Goal: Task Accomplishment & Management: Use online tool/utility

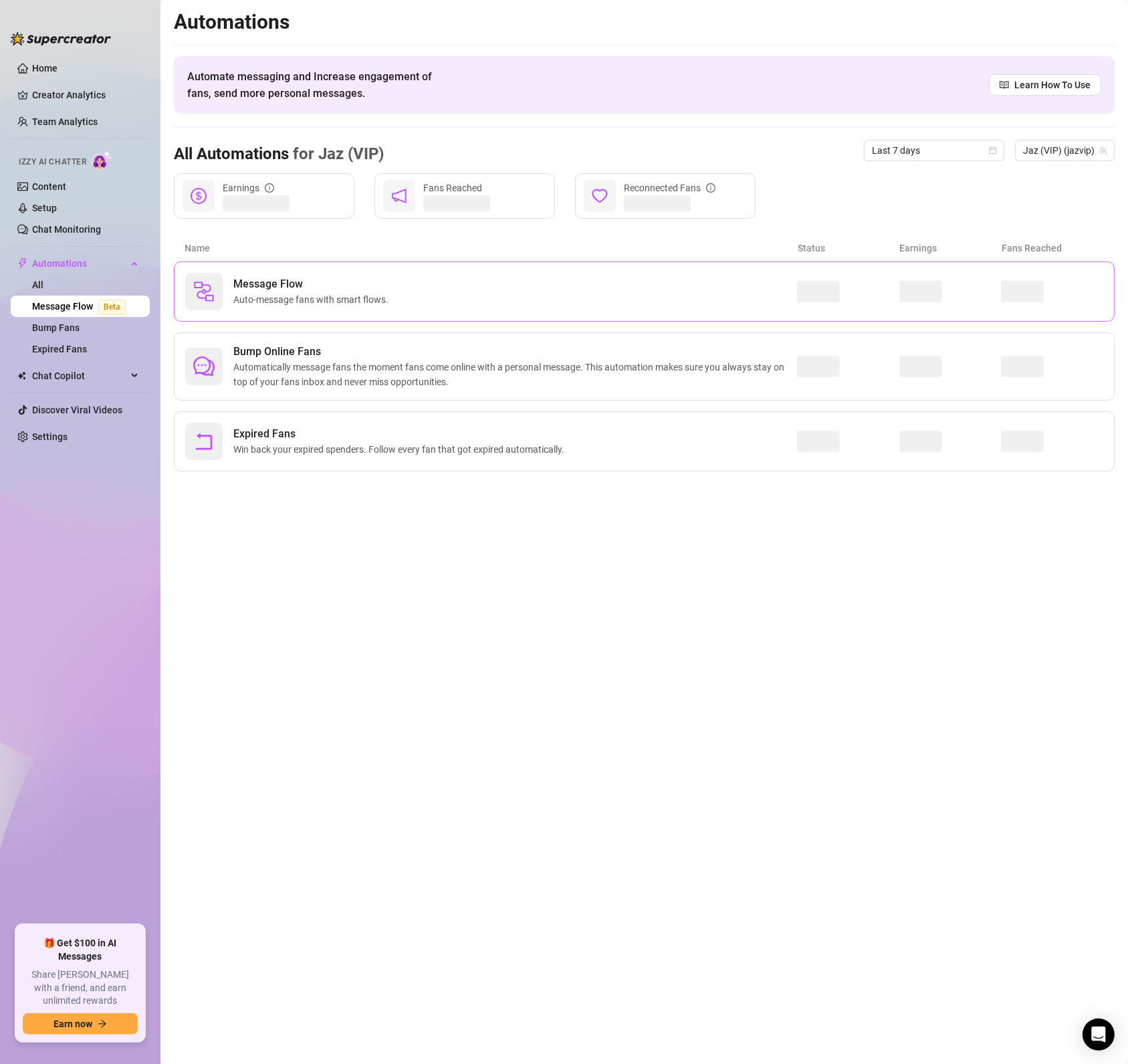
click at [704, 307] on div "Message Flow Auto-message fans with smart flows." at bounding box center [491, 291] width 612 height 38
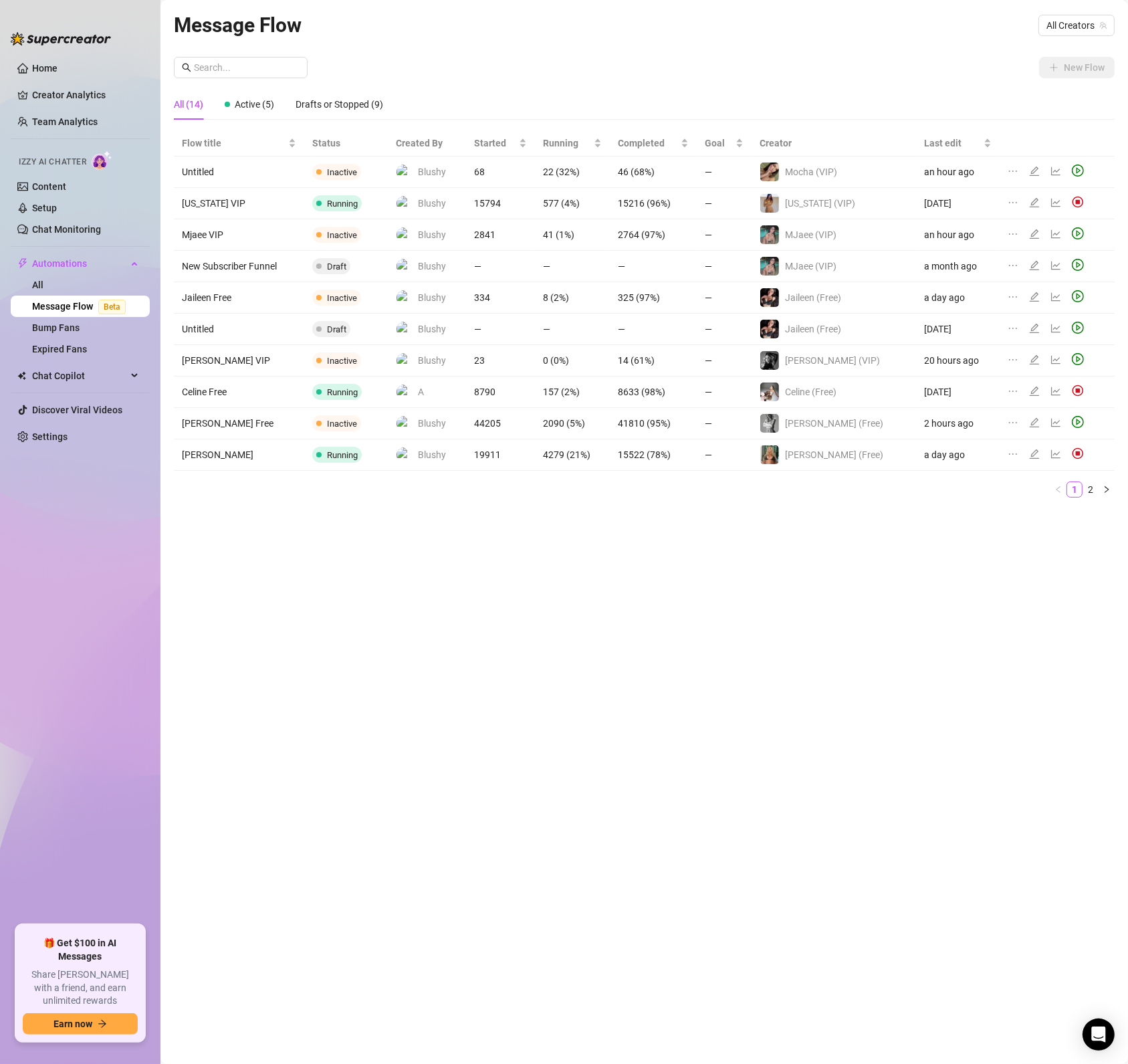
click at [1072, 426] on icon "play-circle" at bounding box center [1078, 422] width 12 height 12
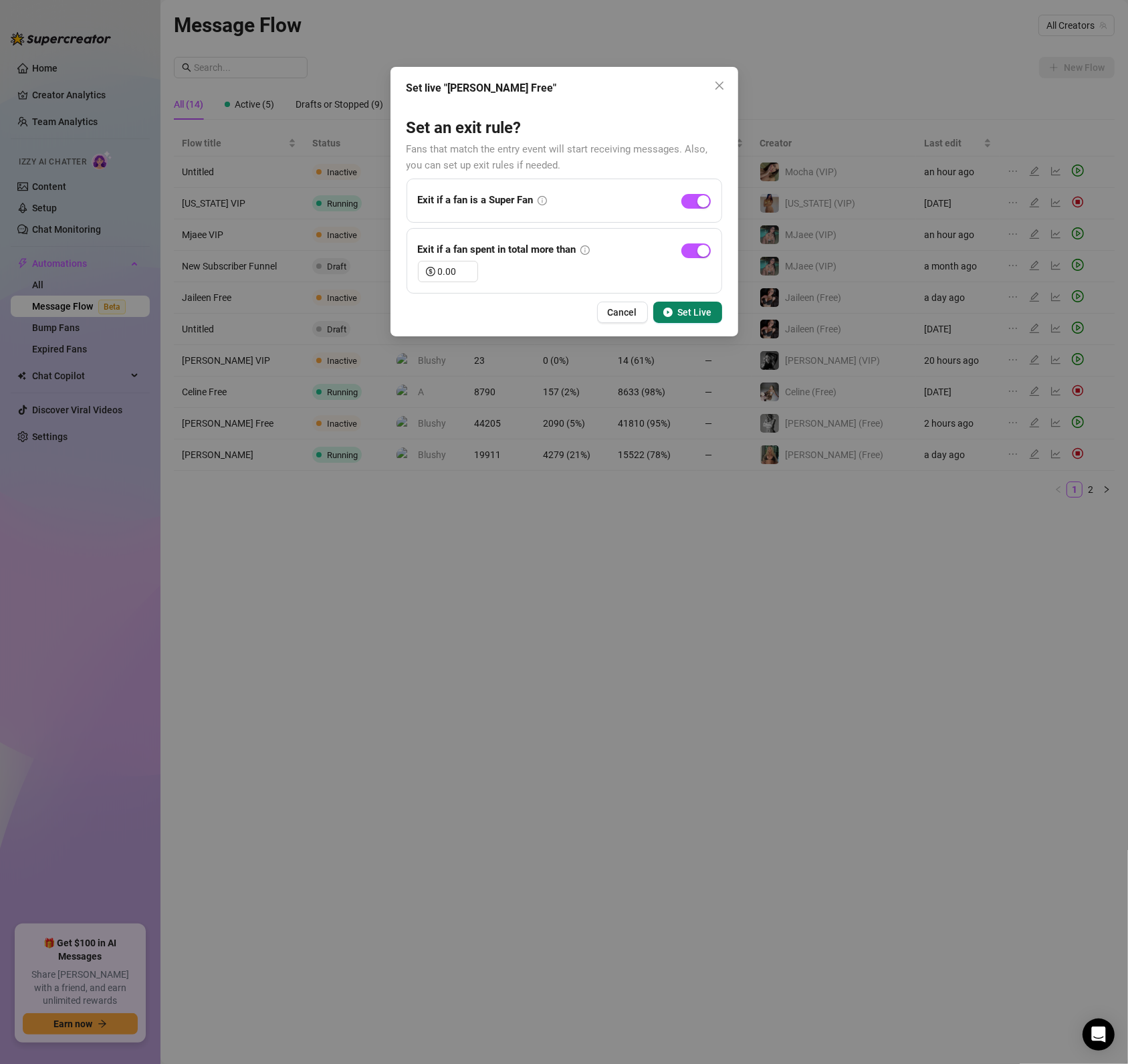
click at [708, 310] on span "Set Live" at bounding box center [695, 312] width 34 height 11
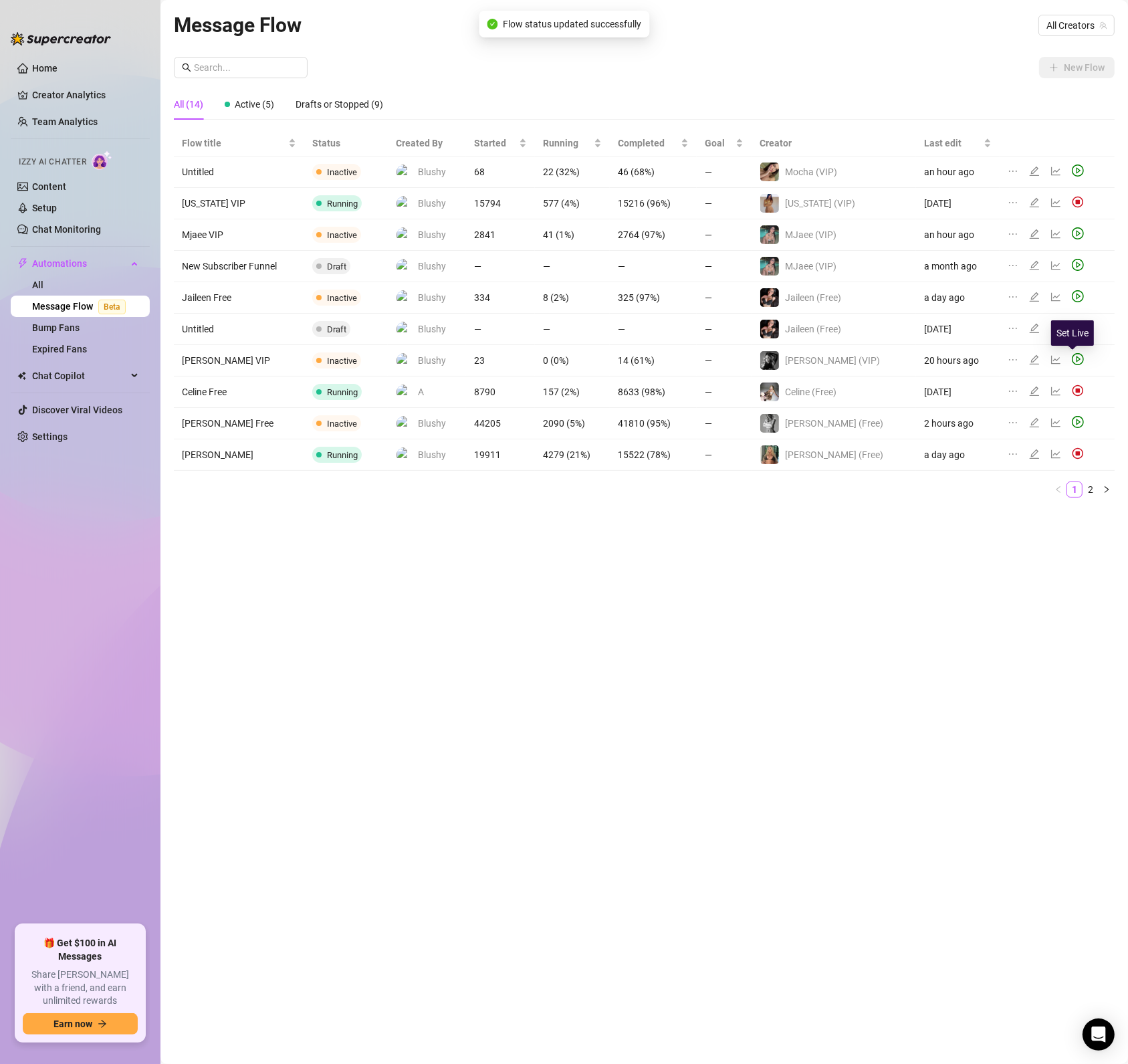
click at [1077, 362] on icon "play-circle" at bounding box center [1079, 360] width 4 height 6
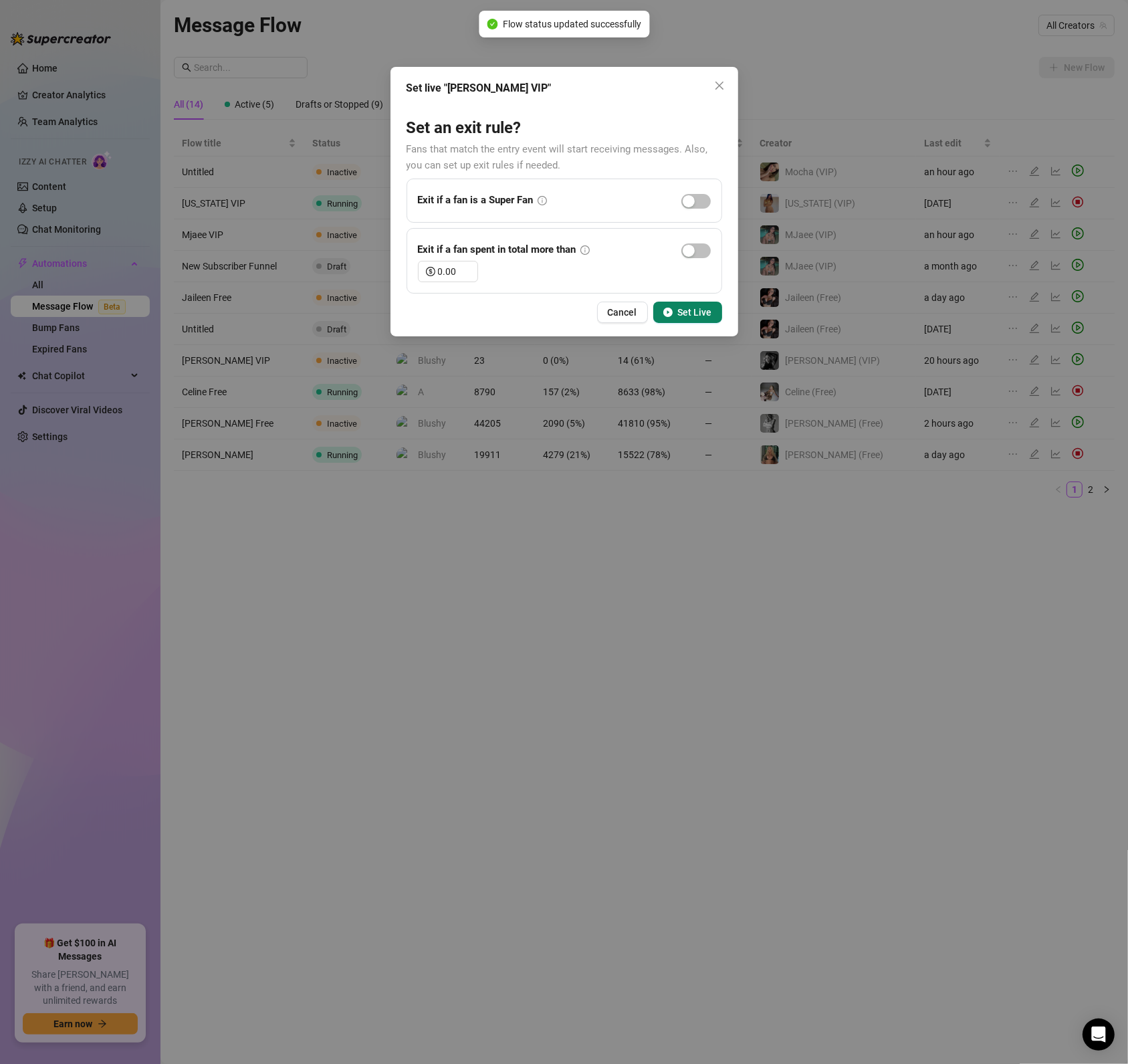
click at [712, 315] on span "Set Live" at bounding box center [695, 312] width 34 height 11
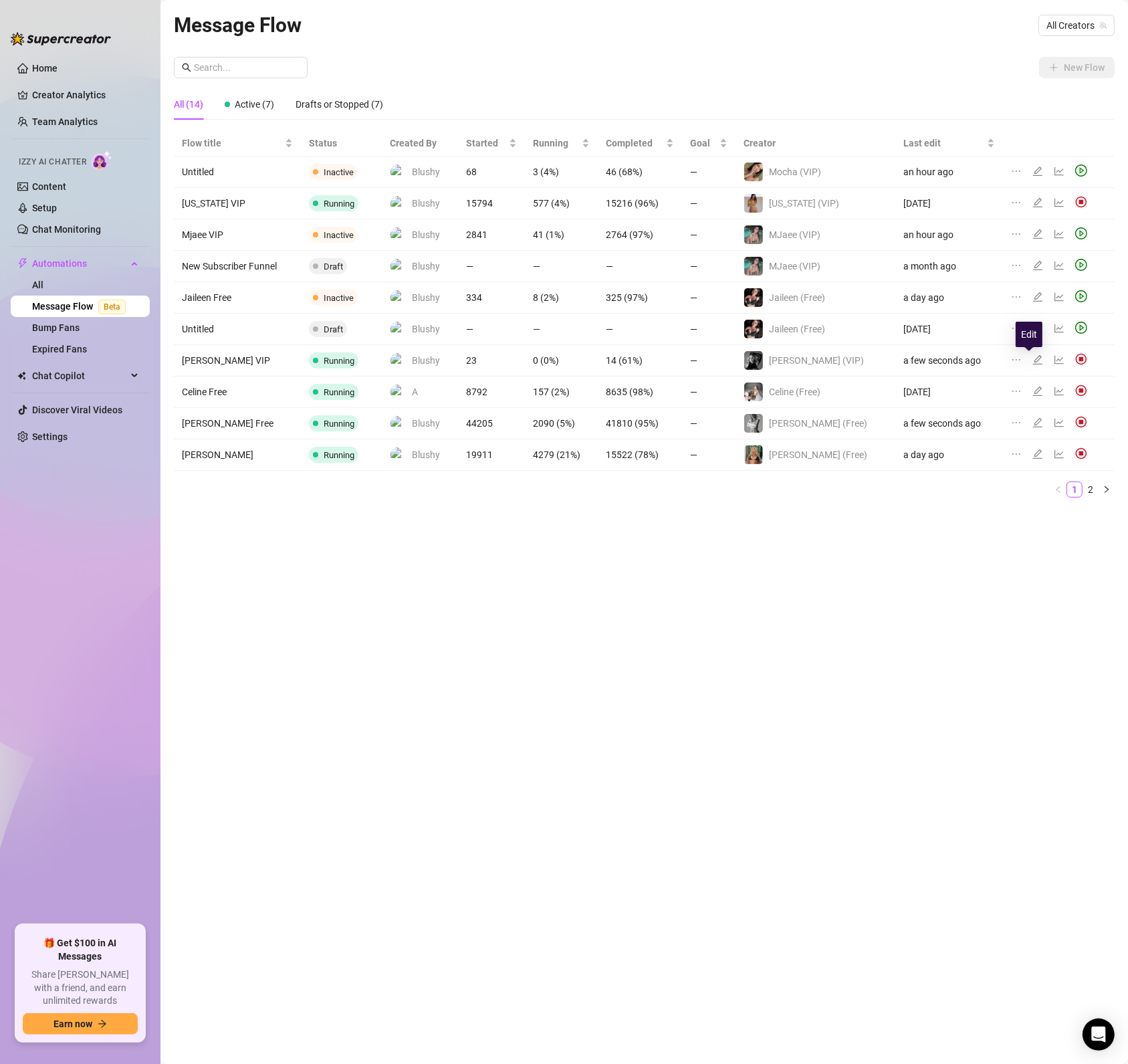
click at [1032, 362] on icon "edit" at bounding box center [1038, 360] width 11 height 11
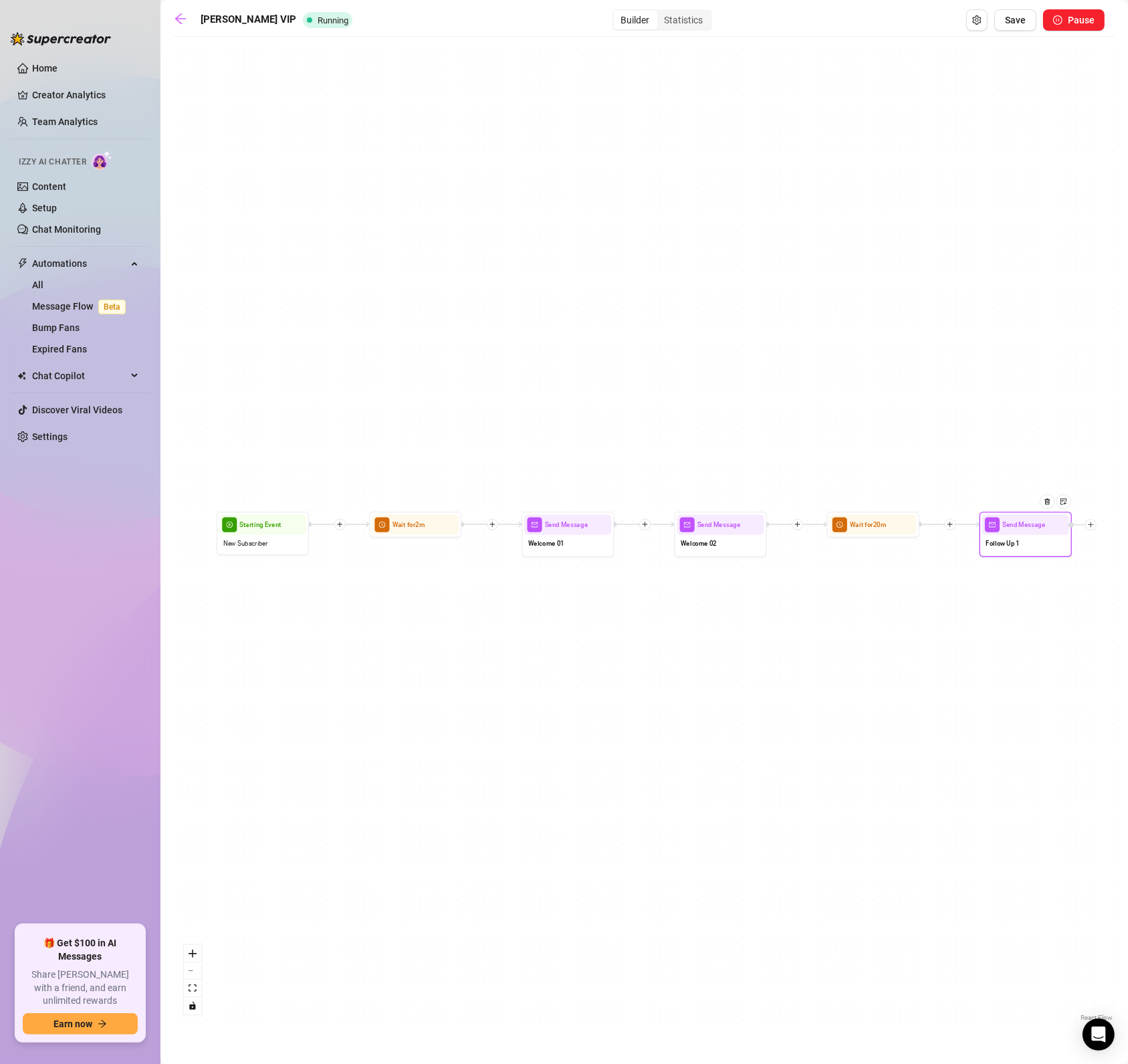
click at [1022, 528] on span "Send Message" at bounding box center [1024, 525] width 43 height 10
type textarea "Cmon don't you wanna see more of me? 😝"
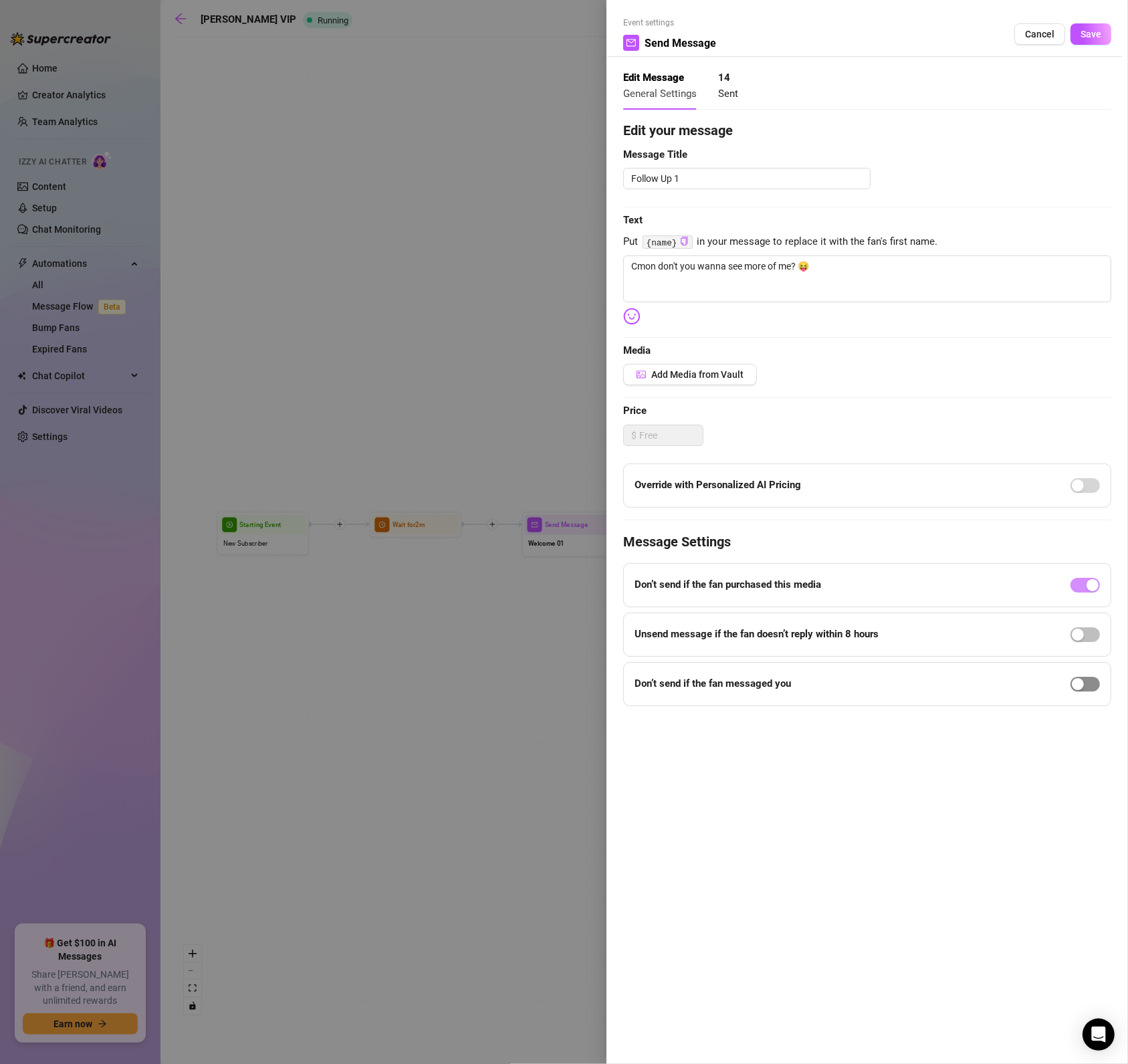
click at [1082, 682] on div "button" at bounding box center [1078, 684] width 12 height 12
click at [1086, 40] on button "Save" at bounding box center [1090, 34] width 40 height 21
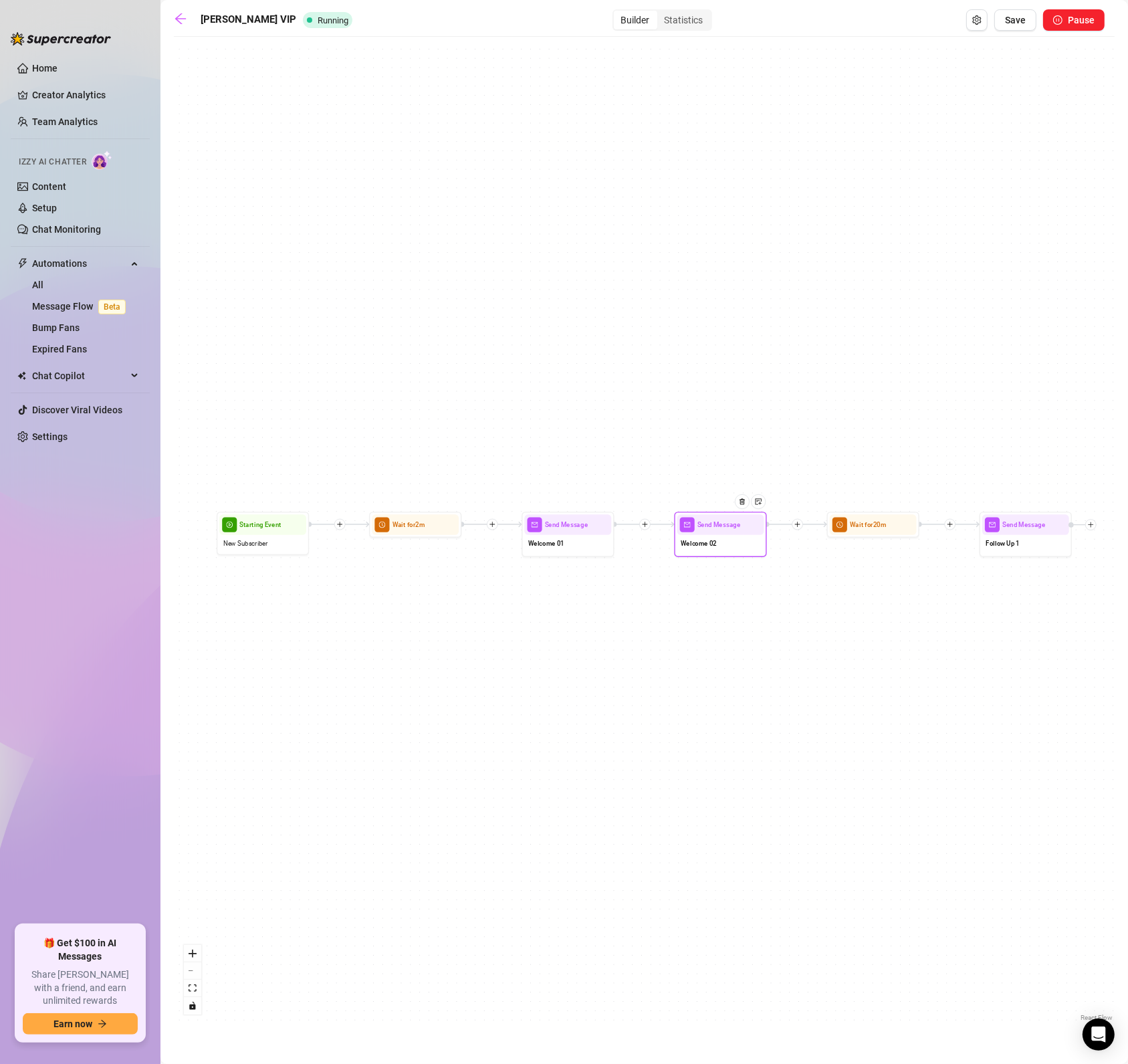
click at [727, 546] on div "Welcome 02" at bounding box center [721, 545] width 87 height 19
type textarea "Fr you gotta check my starter bundle, you're gonna love it 😉"
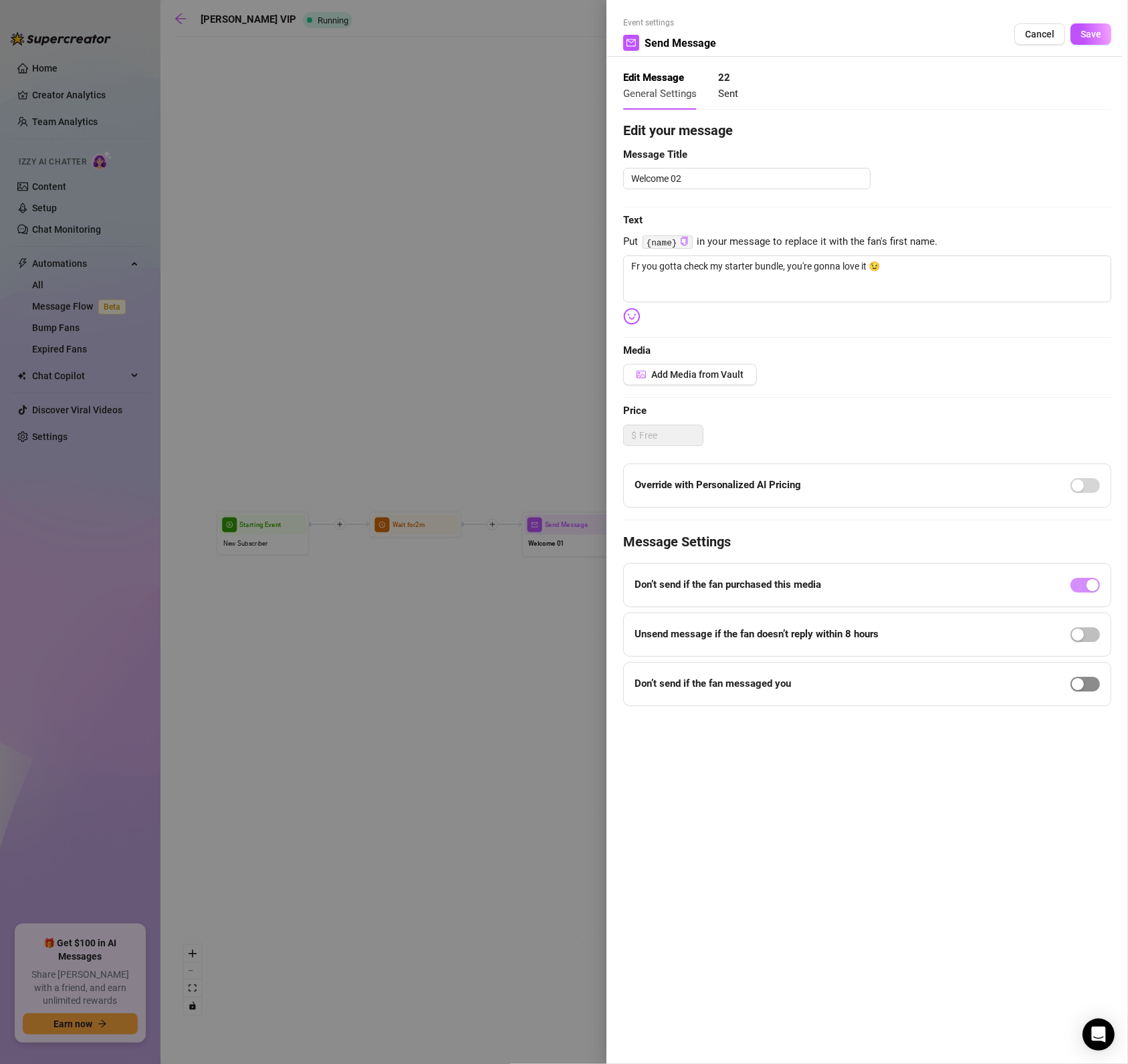
click at [1086, 681] on span "button" at bounding box center [1085, 684] width 29 height 15
click at [1089, 38] on span "Save" at bounding box center [1091, 34] width 21 height 11
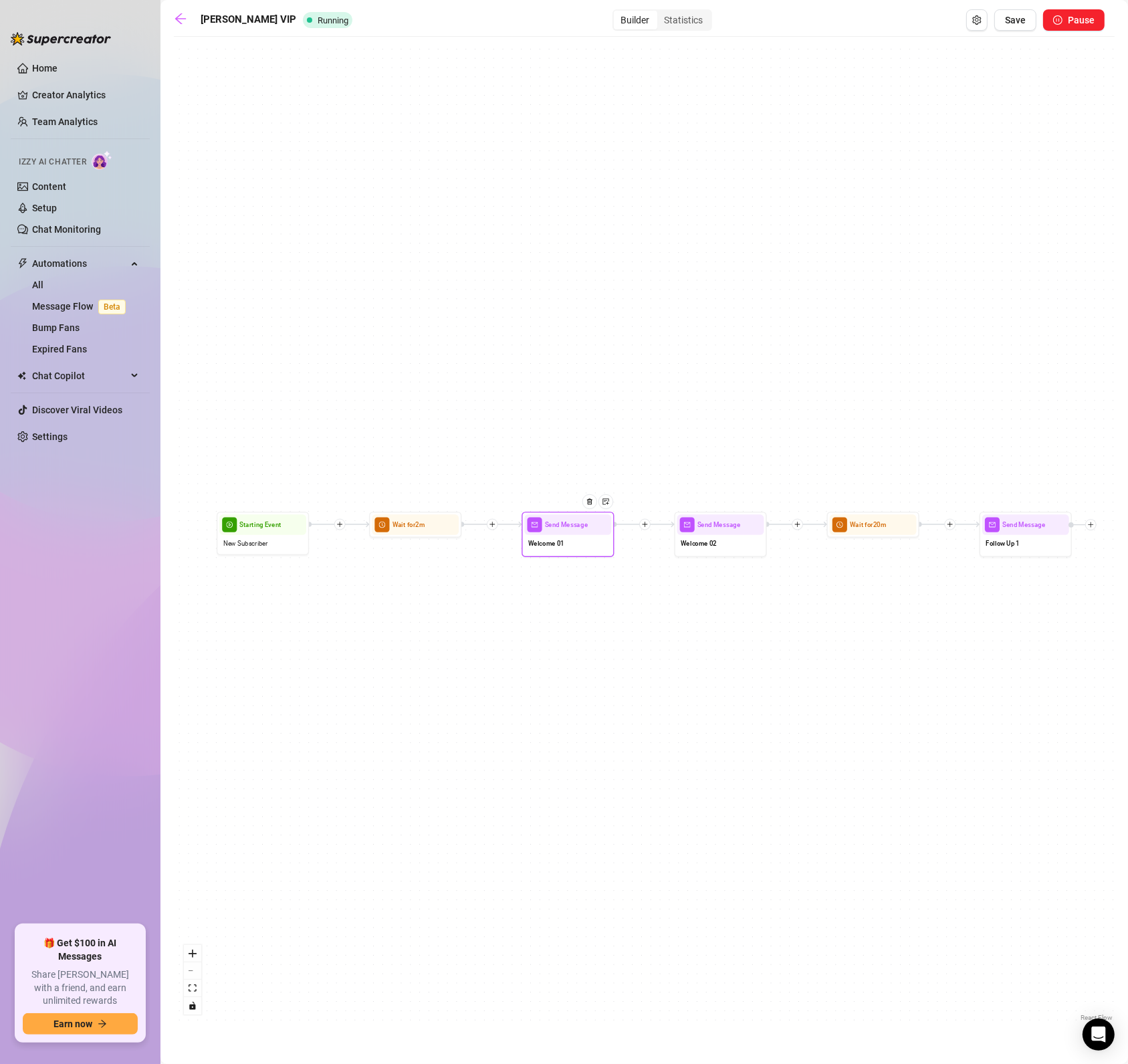
click at [555, 551] on div "Welcome 01" at bounding box center [568, 545] width 87 height 19
type textarea "Yooooo I'm sooo glad you're here!!"
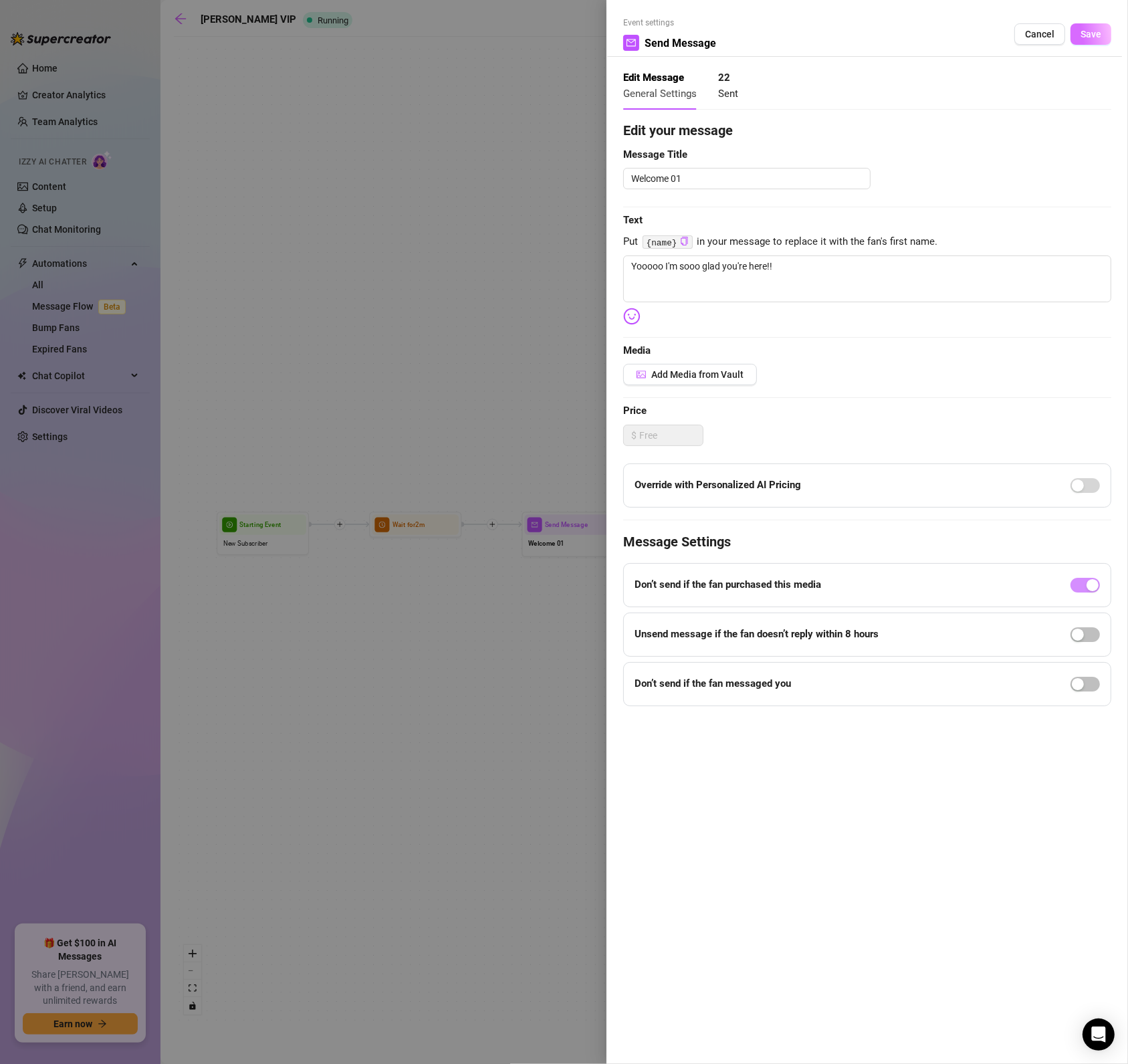
click at [1104, 35] on button "Save" at bounding box center [1090, 34] width 40 height 21
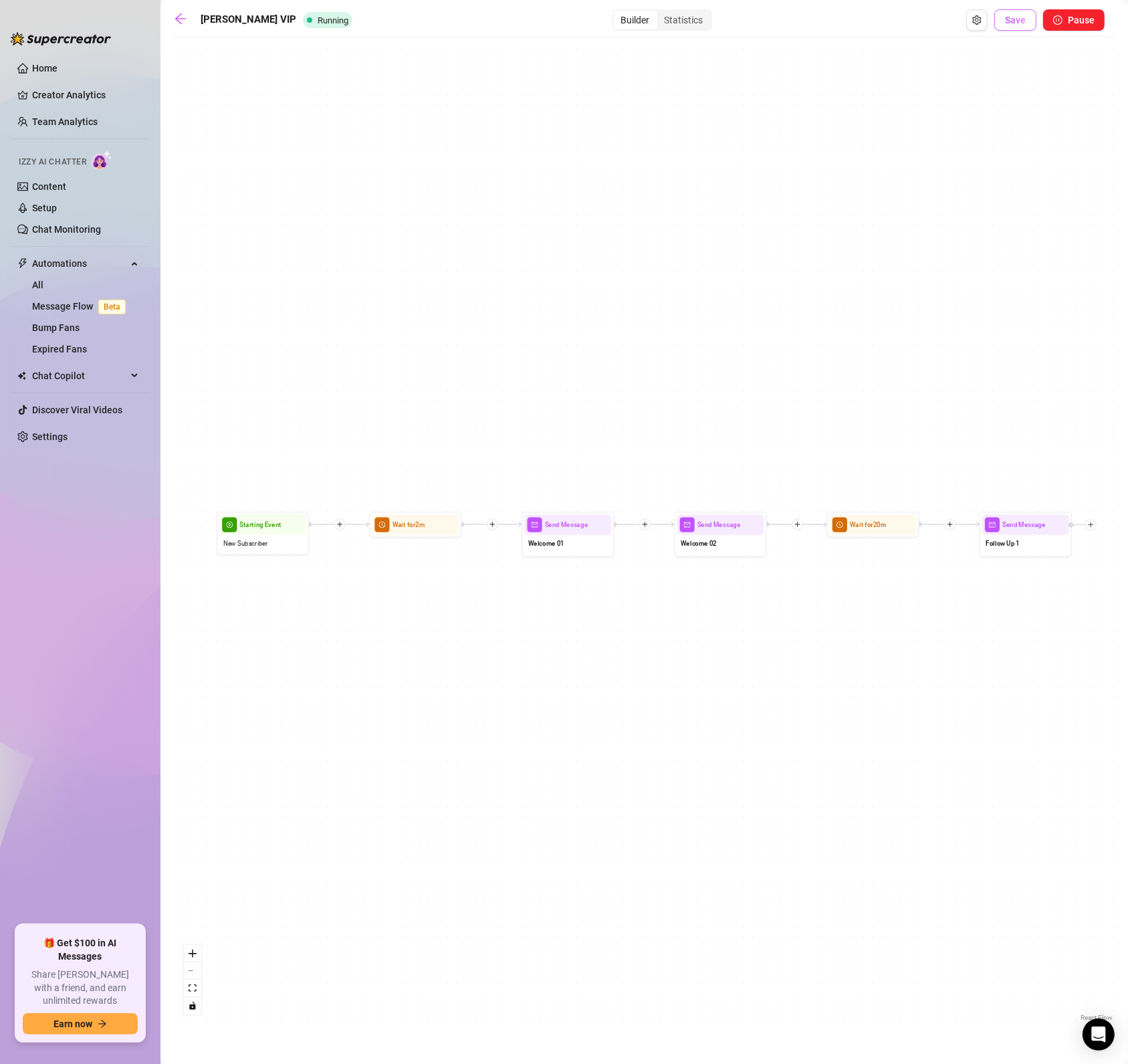
click at [1021, 18] on span "Save" at bounding box center [1015, 20] width 21 height 11
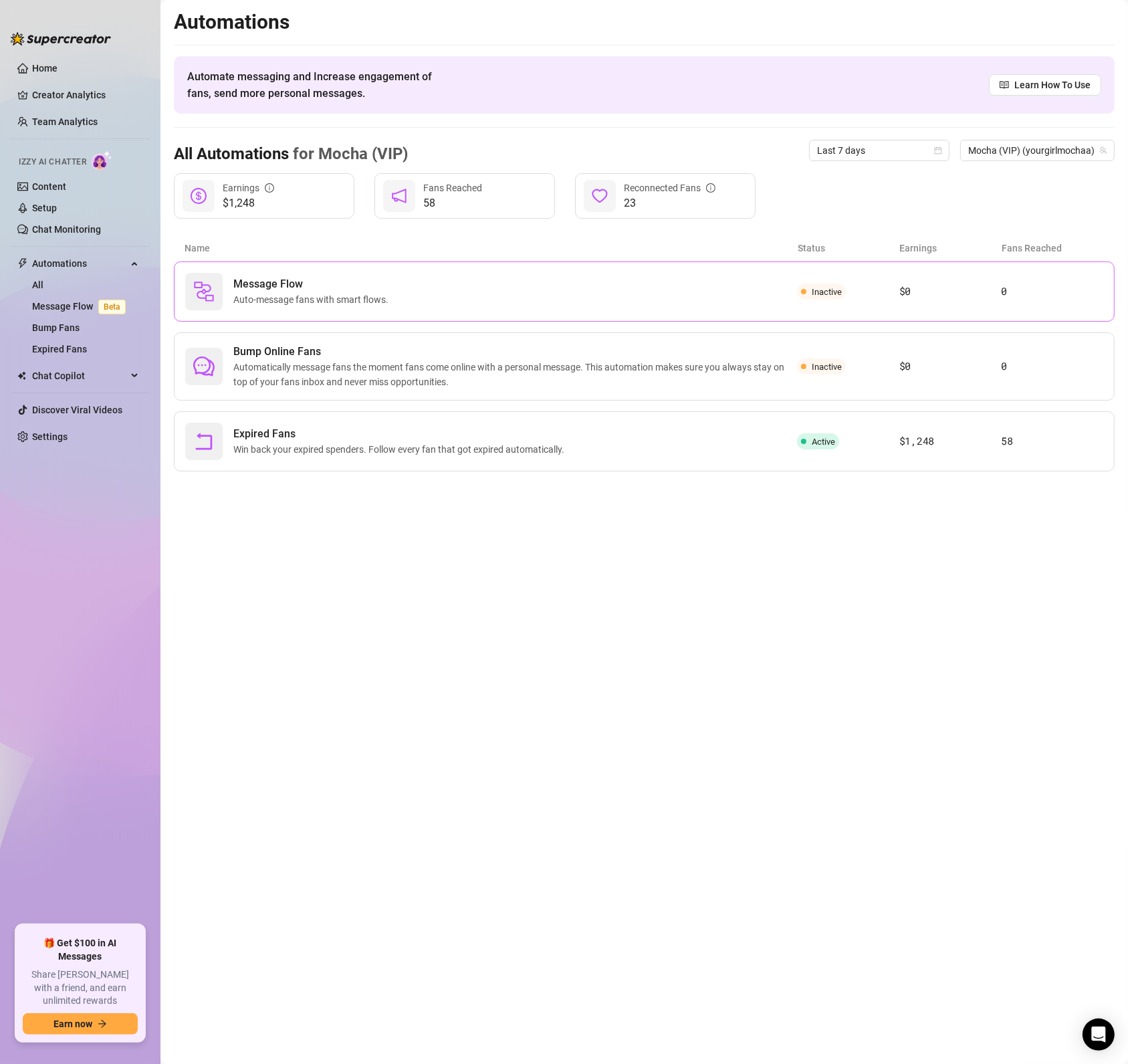
click at [323, 303] on span "Auto-message fans with smart flows." at bounding box center [313, 299] width 160 height 15
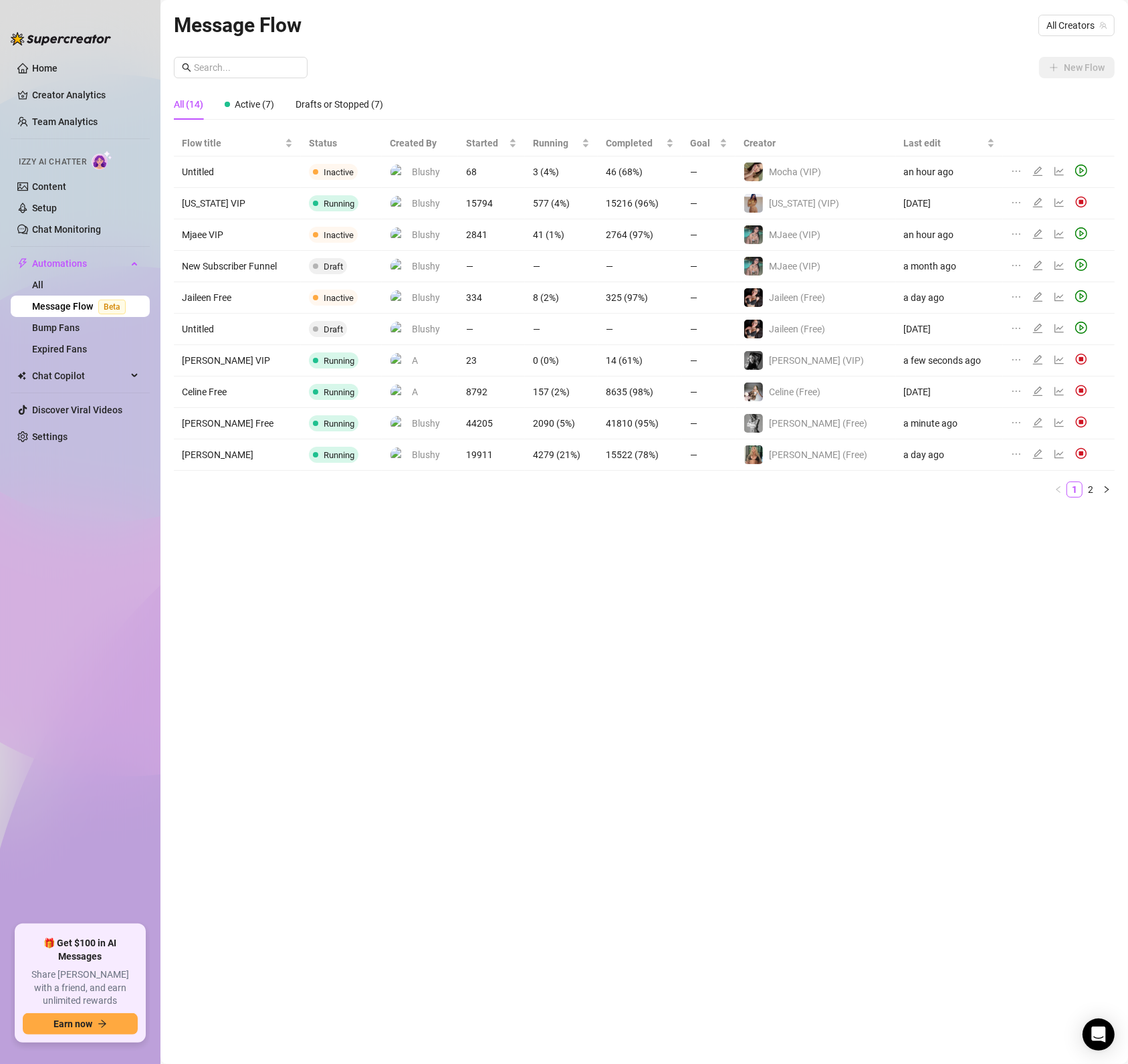
click at [197, 173] on td "Untitled" at bounding box center [237, 172] width 127 height 32
click at [211, 176] on td "Untitled" at bounding box center [237, 172] width 127 height 32
click at [1034, 169] on icon "edit" at bounding box center [1038, 171] width 11 height 11
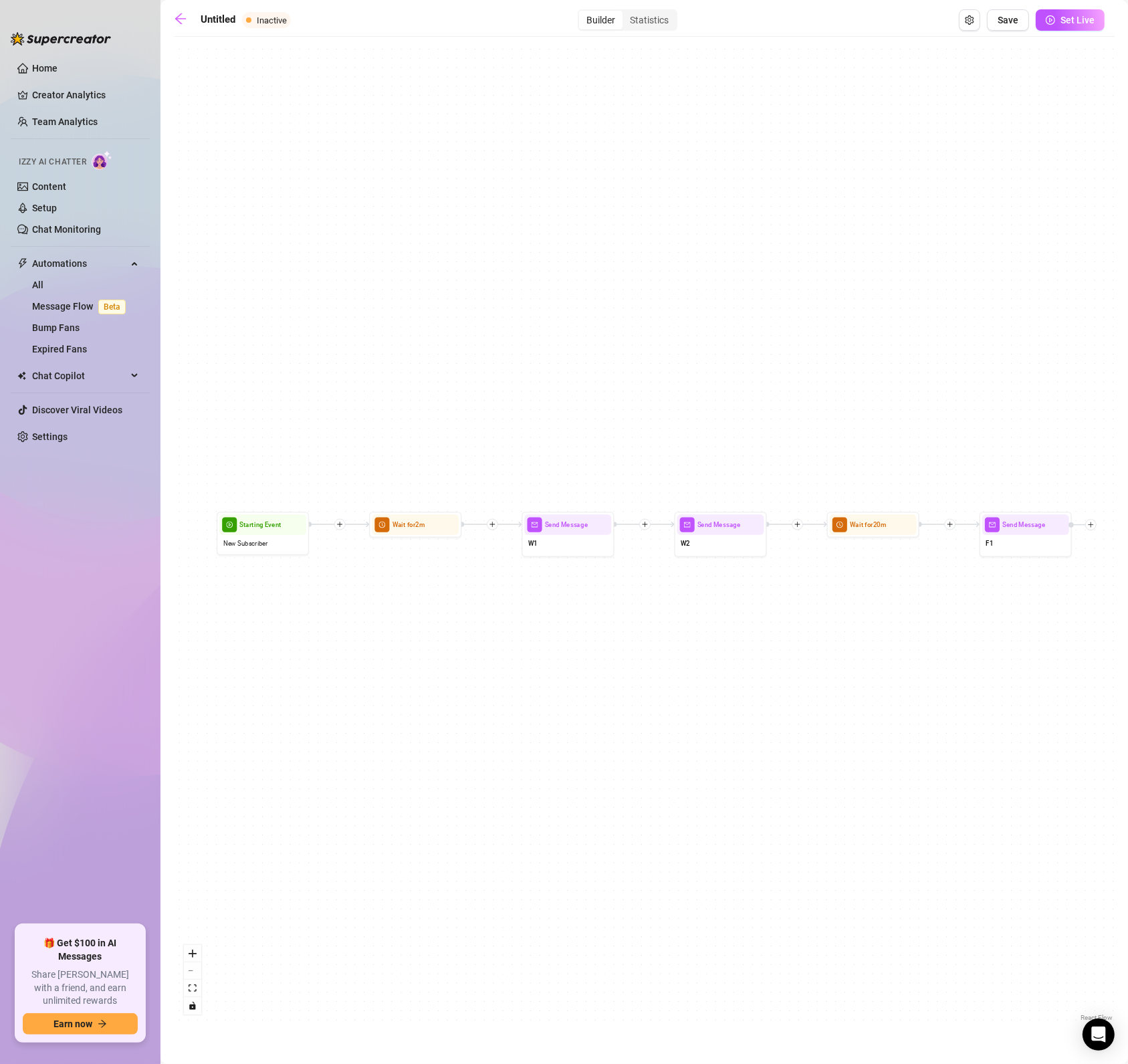
click at [237, 16] on div "Untitled Inactive Builder Statistics Save Set Live" at bounding box center [639, 20] width 931 height 21
drag, startPoint x: 268, startPoint y: 18, endPoint x: 101, endPoint y: 21, distance: 167.0
click at [199, 20] on div "Untitled Inactive Builder Statistics Save Set Live" at bounding box center [639, 20] width 931 height 21
click at [213, 21] on input "Untitled" at bounding box center [268, 20] width 135 height 21
drag, startPoint x: 254, startPoint y: 18, endPoint x: 188, endPoint y: 13, distance: 66.2
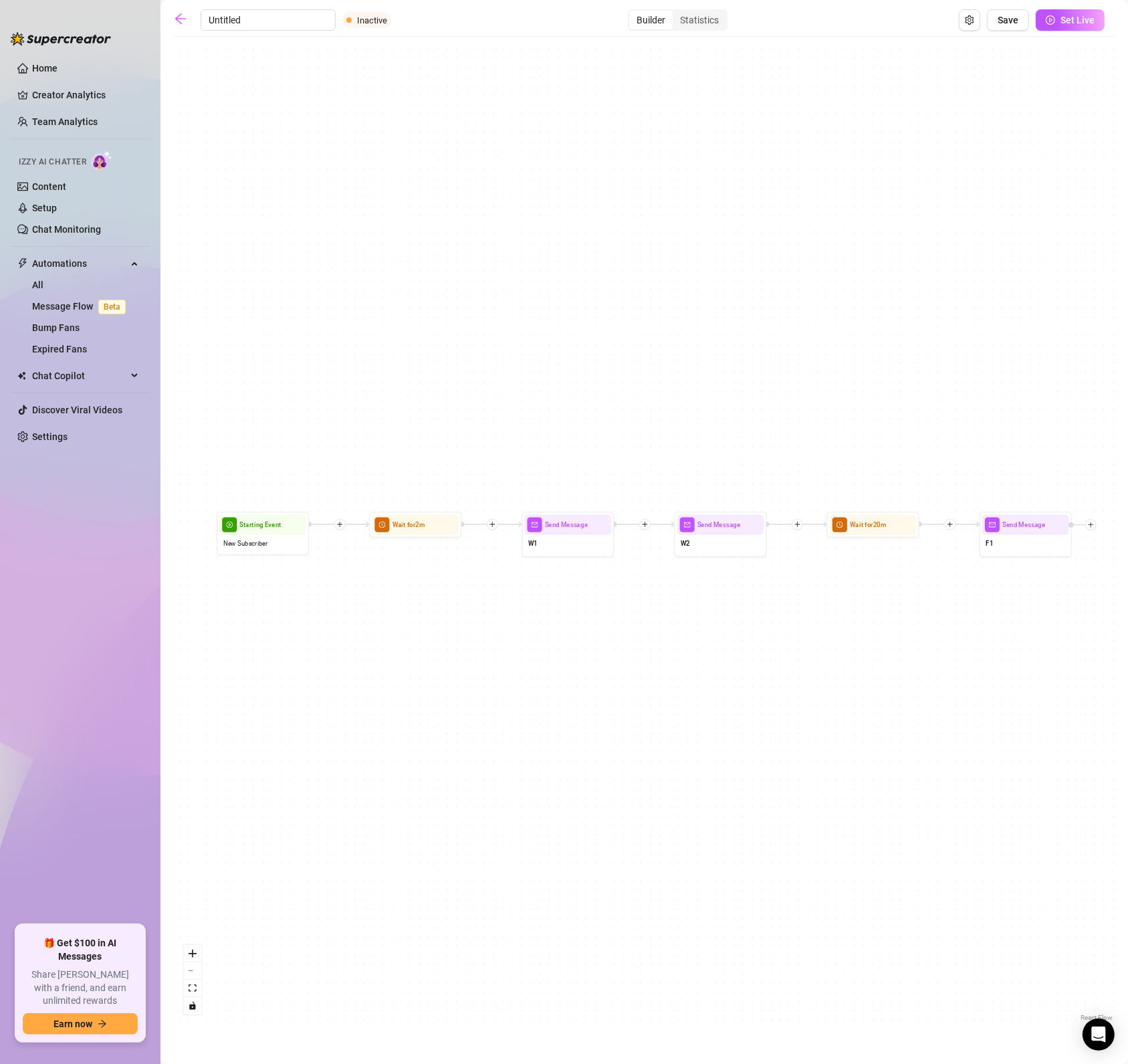
click at [207, 15] on input "Untitled" at bounding box center [268, 20] width 135 height 21
type input "Mocha VIP"
click at [1089, 15] on span "Set Live" at bounding box center [1077, 20] width 34 height 11
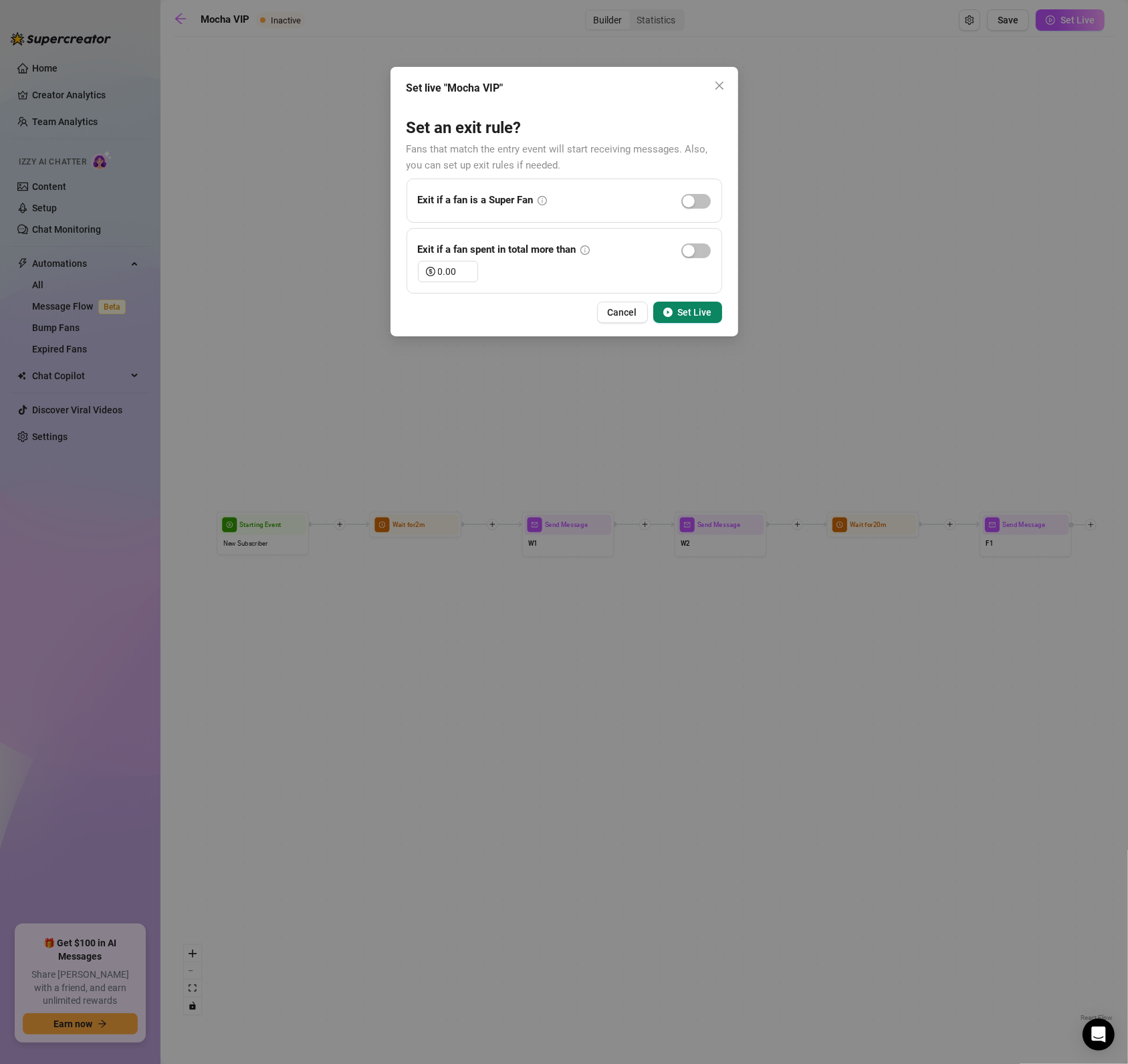
click at [715, 85] on icon "close" at bounding box center [719, 85] width 11 height 11
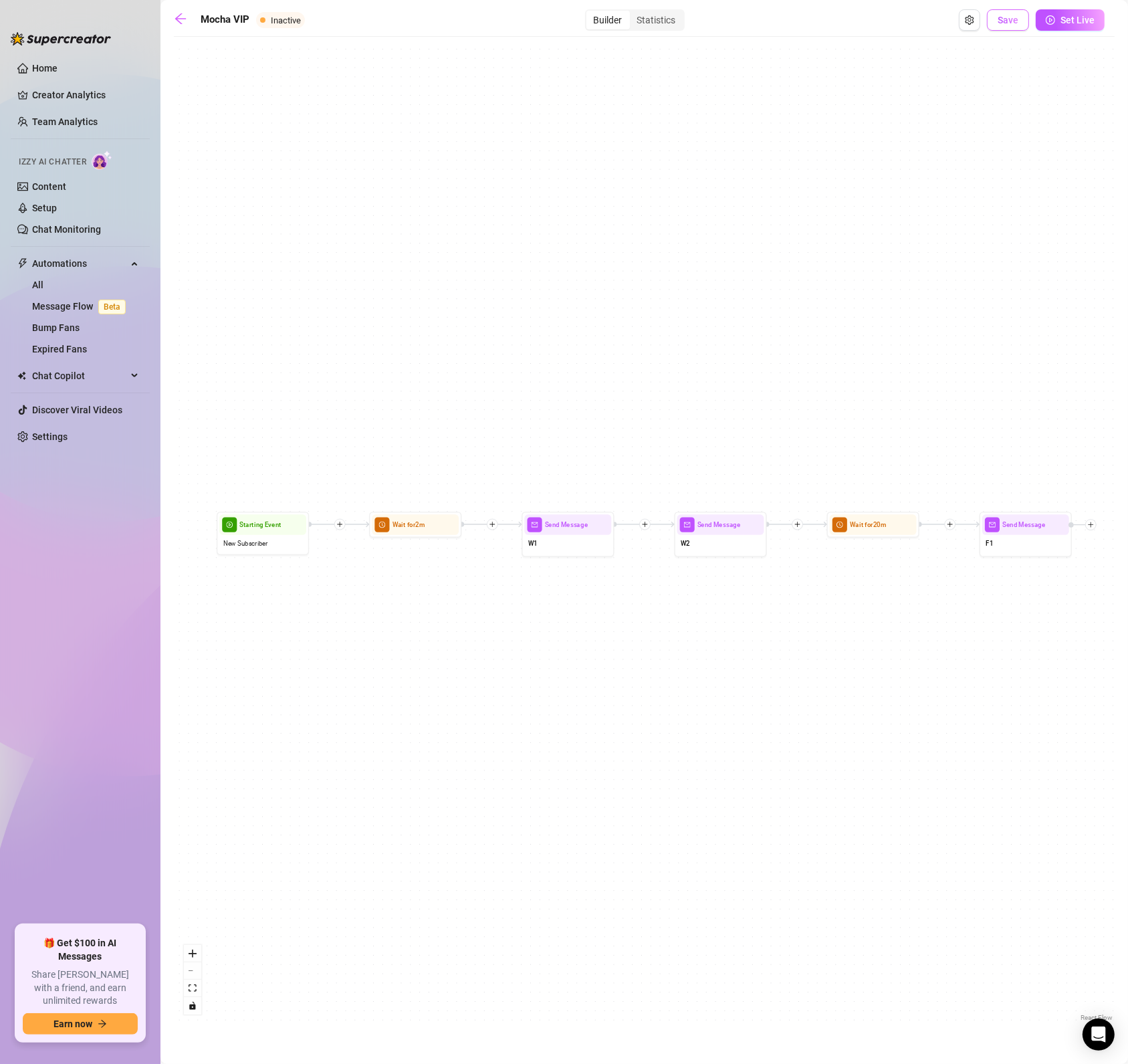
click at [1006, 21] on span "Save" at bounding box center [1008, 20] width 21 height 11
click at [418, 548] on div "Send Message F1 Wait for 2m Wait for 20m Send Message W2 Send Message W1 Starti…" at bounding box center [644, 534] width 941 height 981
click at [563, 552] on div "W1" at bounding box center [568, 545] width 87 height 19
type textarea "Hii I'm so glad you're here 😘"
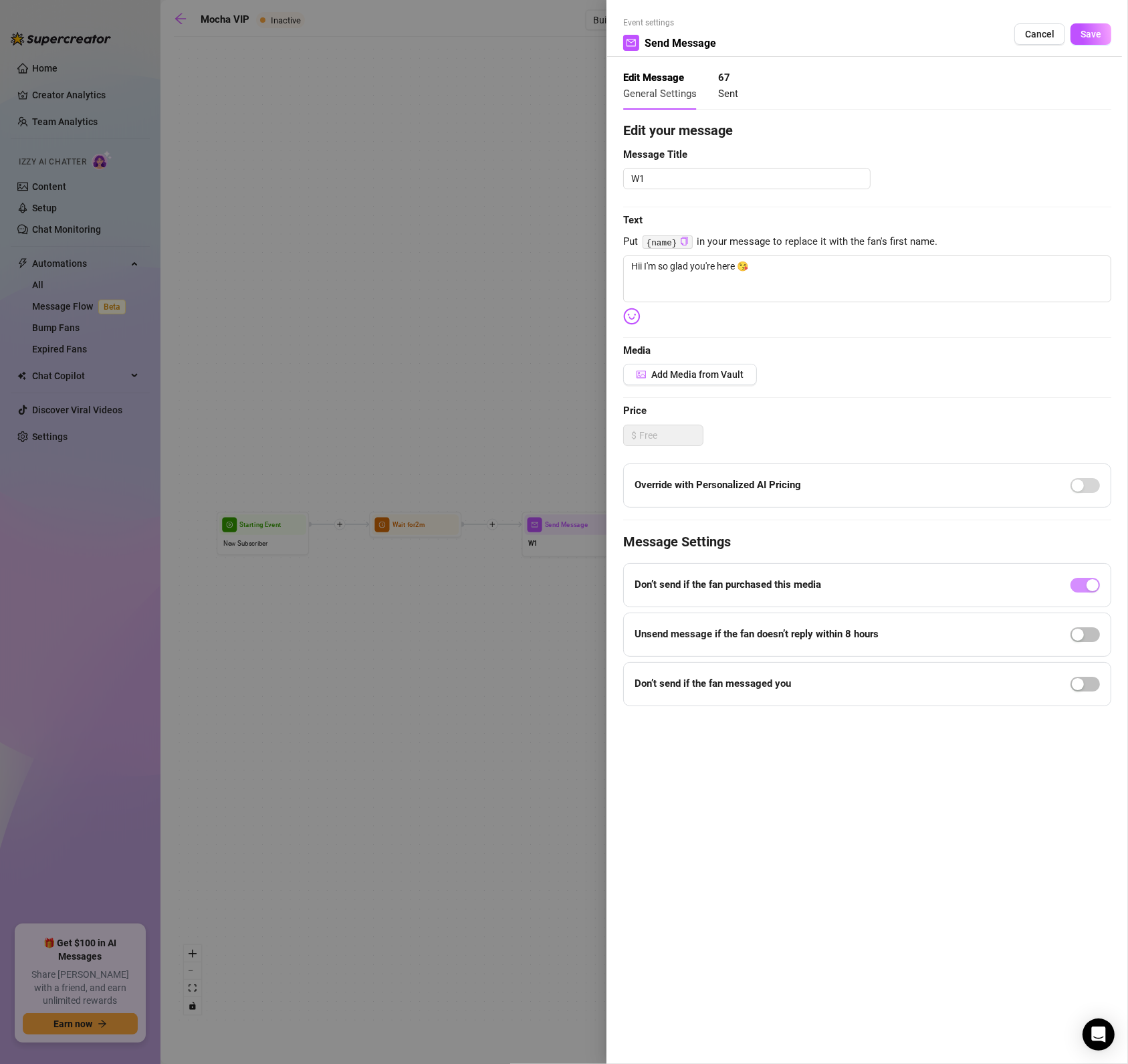
click at [572, 628] on div at bounding box center [564, 532] width 1128 height 1064
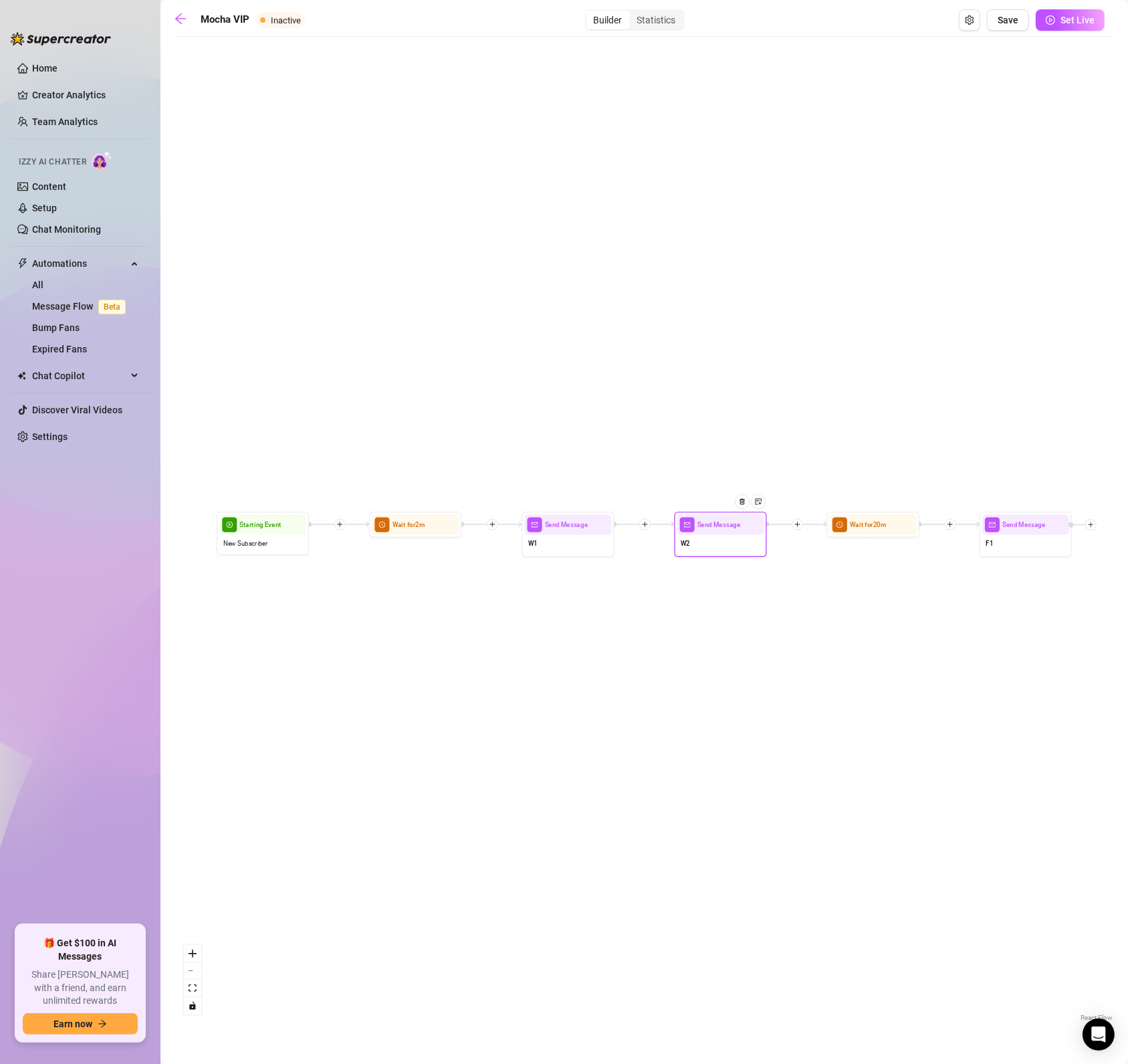
click at [704, 535] on div "W2" at bounding box center [721, 545] width 87 height 19
type textarea "I know you came for these cheeks 🍑 How’d you find me?"
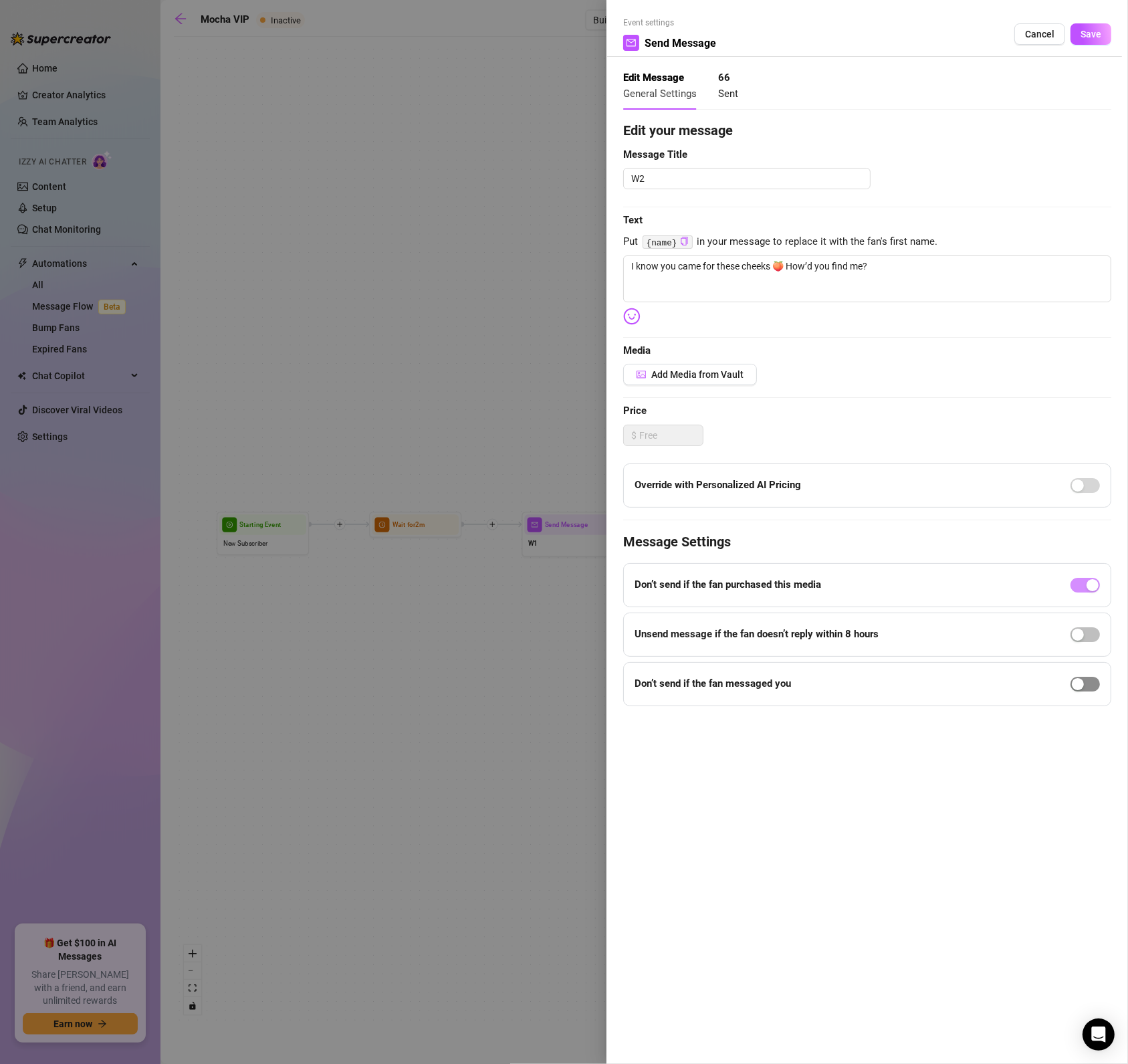
click at [1083, 692] on div at bounding box center [1085, 684] width 29 height 21
click at [1085, 690] on span "button" at bounding box center [1085, 684] width 29 height 15
click at [1084, 26] on button "Save" at bounding box center [1090, 34] width 40 height 21
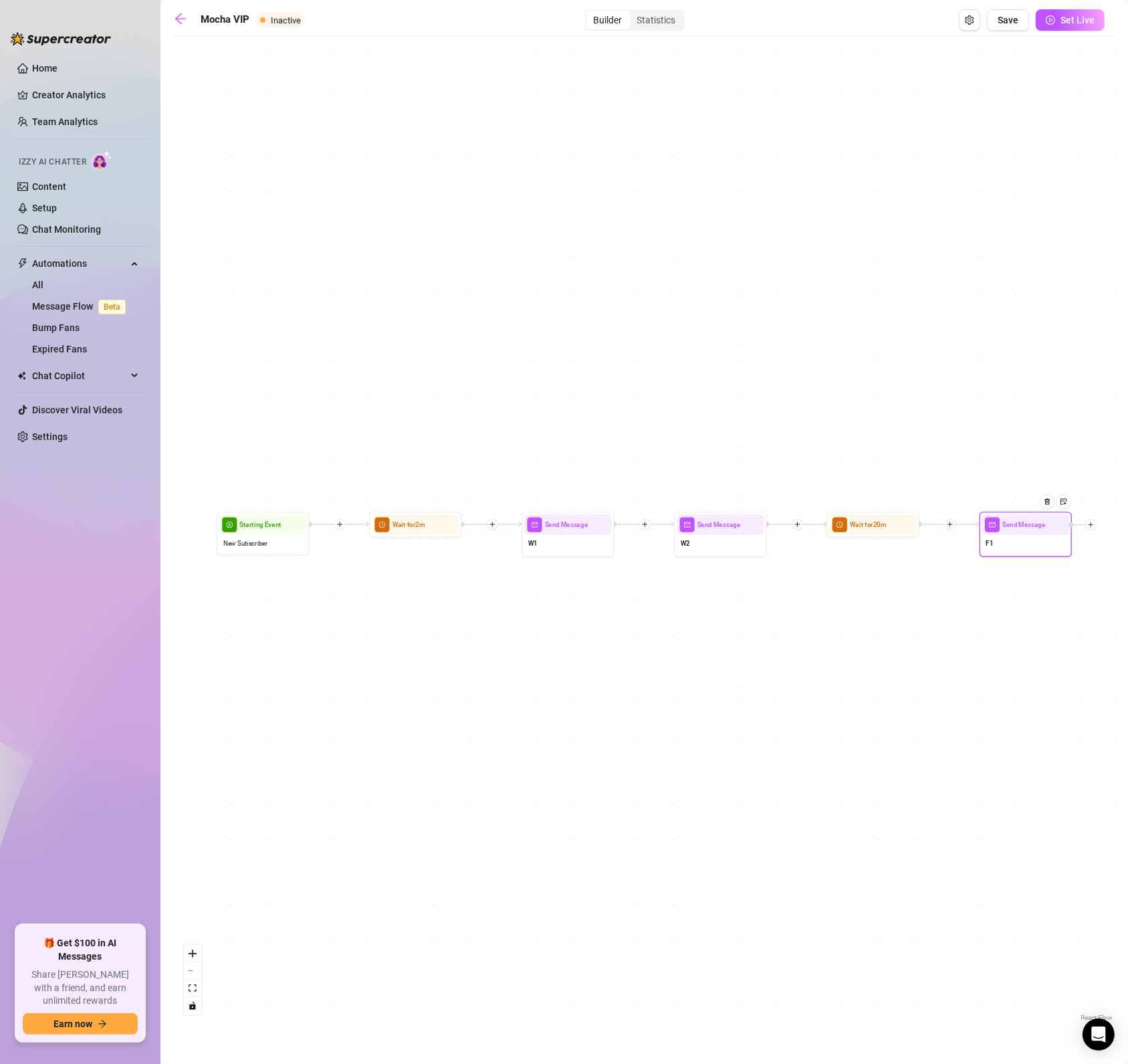
click at [1033, 546] on div "F1" at bounding box center [1026, 545] width 87 height 19
type textarea "Come on… are my cheeks too big for you to handle?"
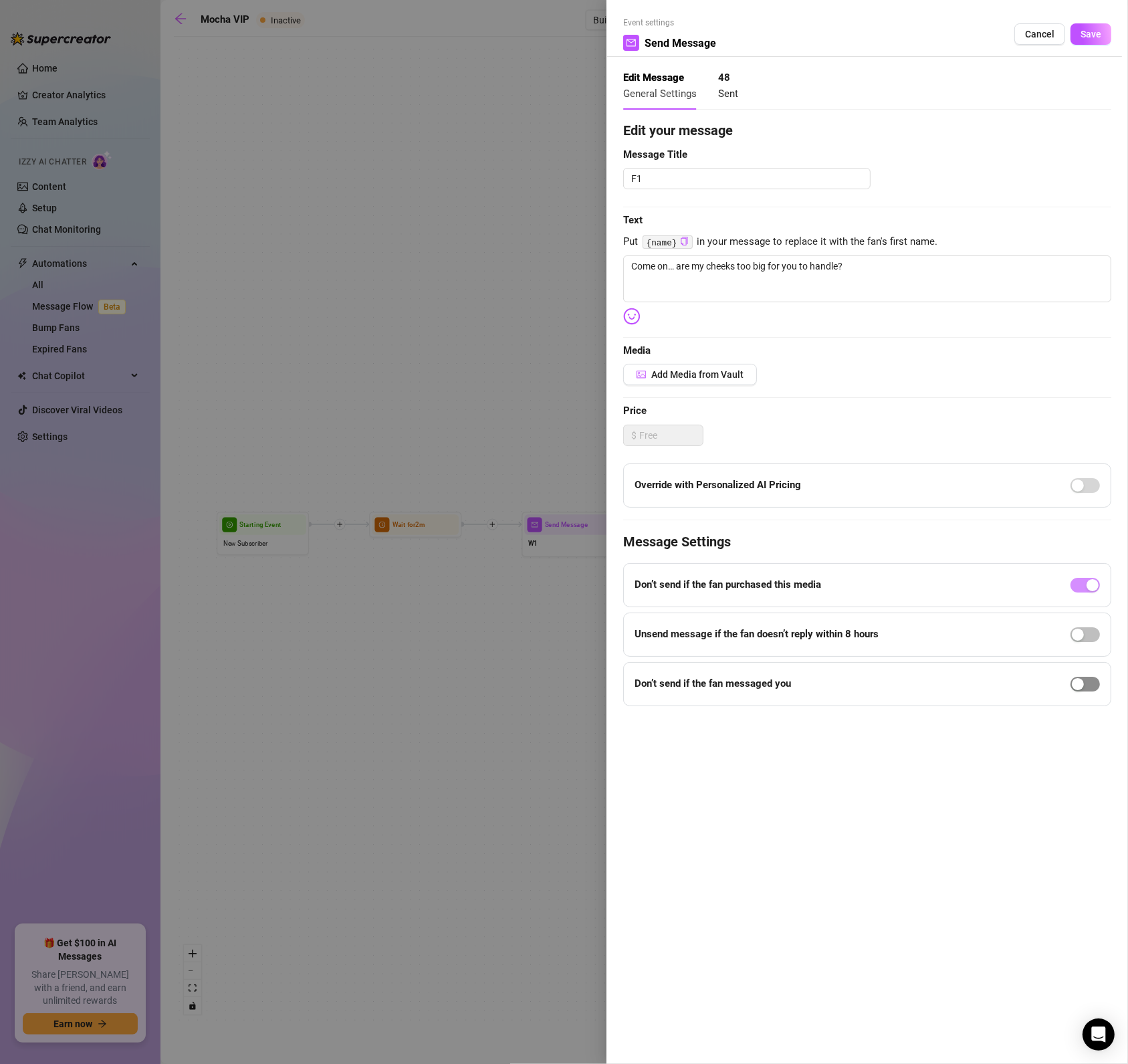
click at [1090, 679] on span "button" at bounding box center [1085, 684] width 29 height 15
click at [1097, 31] on span "Save" at bounding box center [1091, 34] width 21 height 11
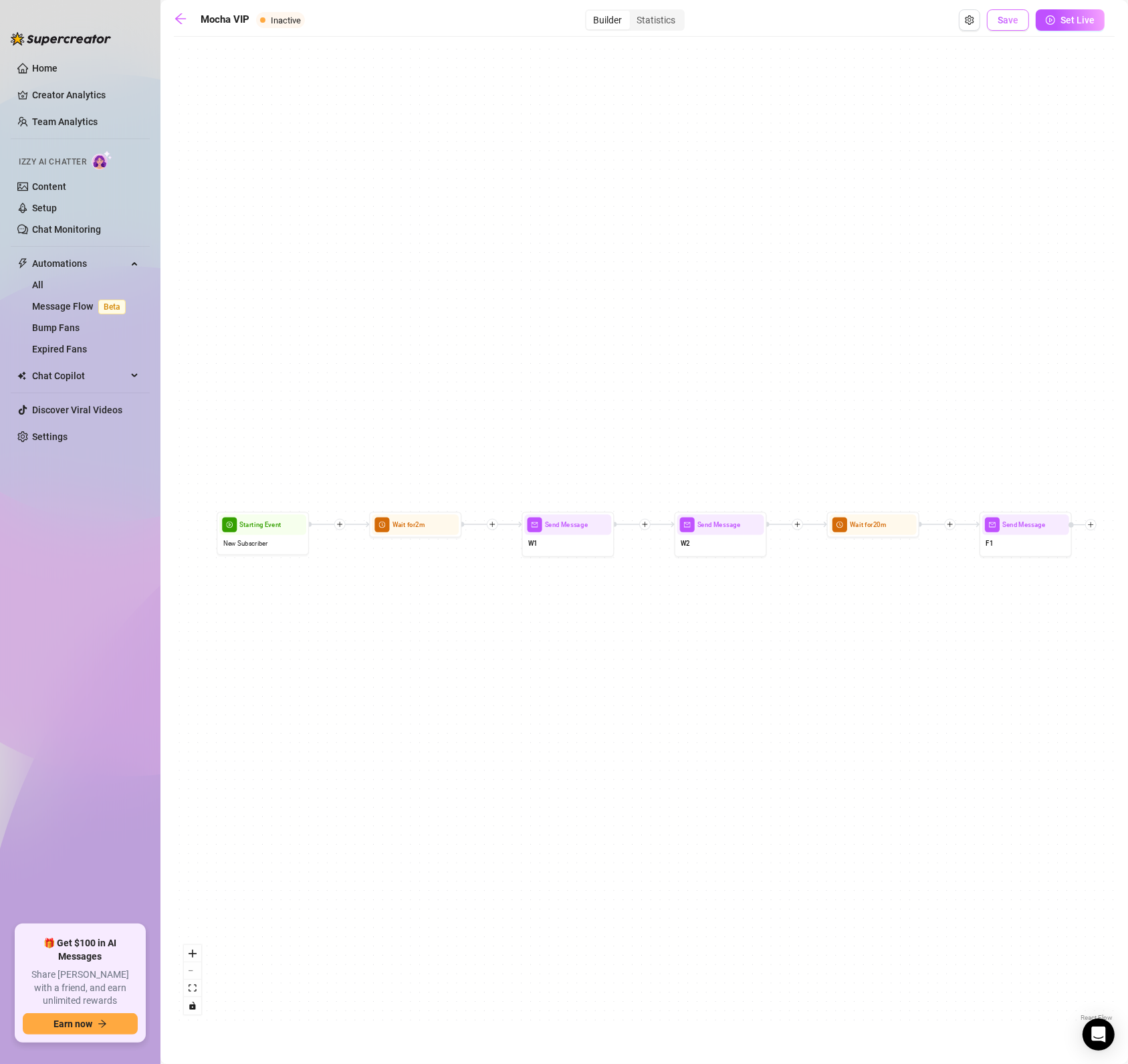
click at [1020, 16] on button "Save" at bounding box center [1007, 20] width 42 height 21
click at [188, 22] on link at bounding box center [183, 20] width 20 height 16
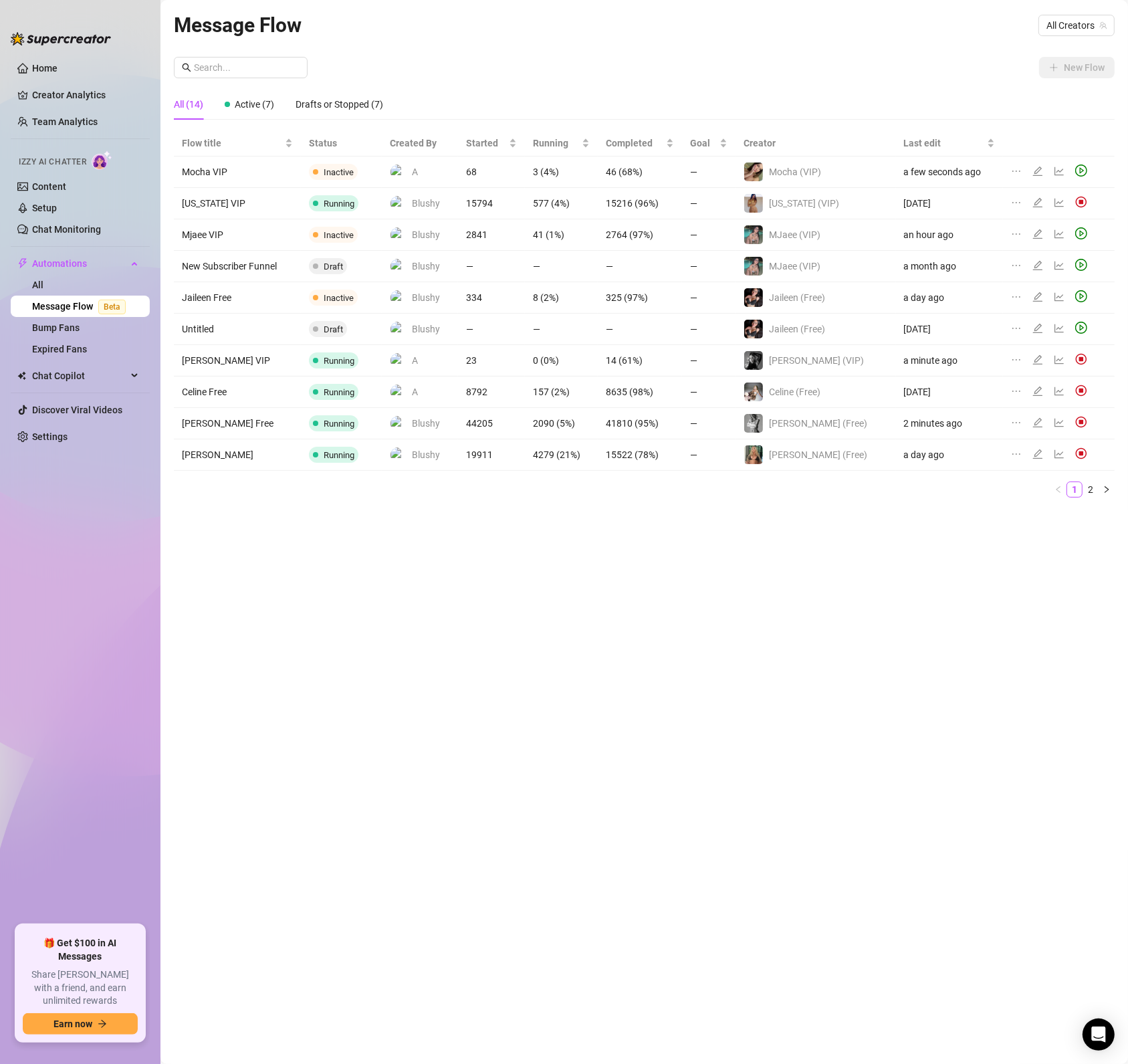
click at [1032, 357] on icon "edit" at bounding box center [1038, 360] width 11 height 11
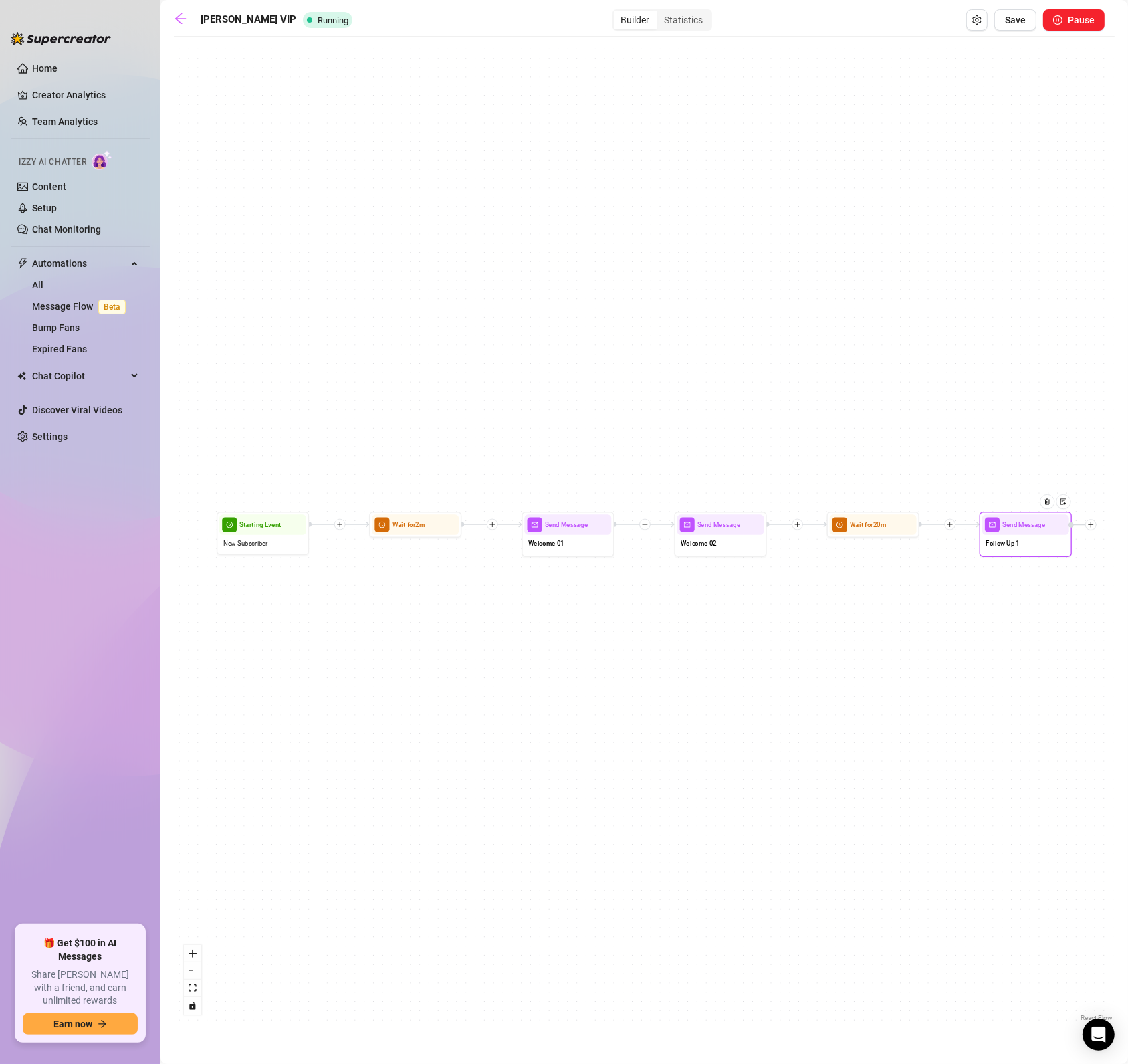
click at [1017, 515] on div "Send Message" at bounding box center [1026, 524] width 87 height 20
type textarea "Cmon don't you wanna see more of me? 😝"
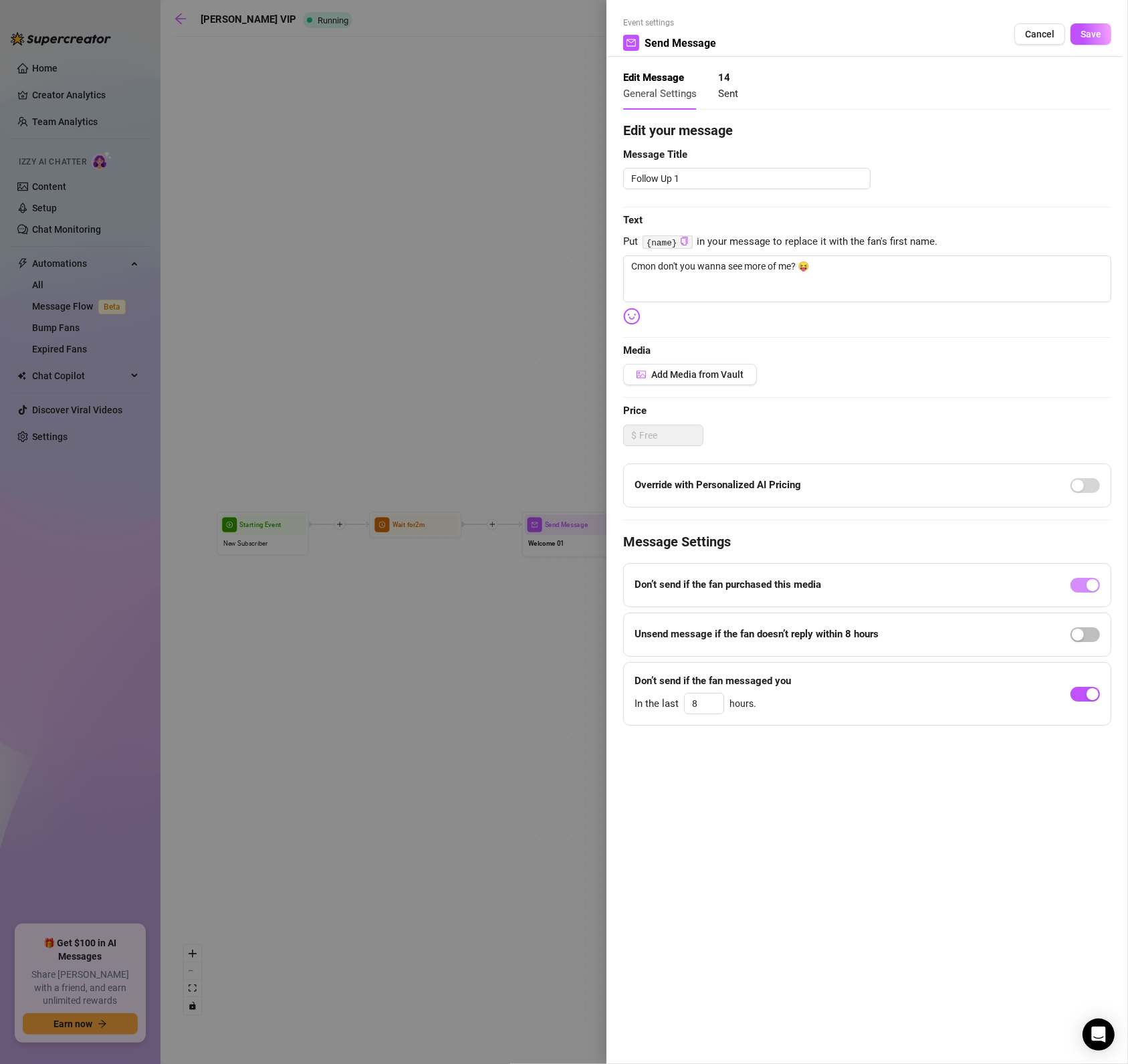
click at [1016, 547] on h4 "Message Settings" at bounding box center [868, 541] width 488 height 18
drag, startPoint x: 1090, startPoint y: 30, endPoint x: 1073, endPoint y: 77, distance: 50.0
click at [1090, 30] on span "Save" at bounding box center [1091, 34] width 21 height 11
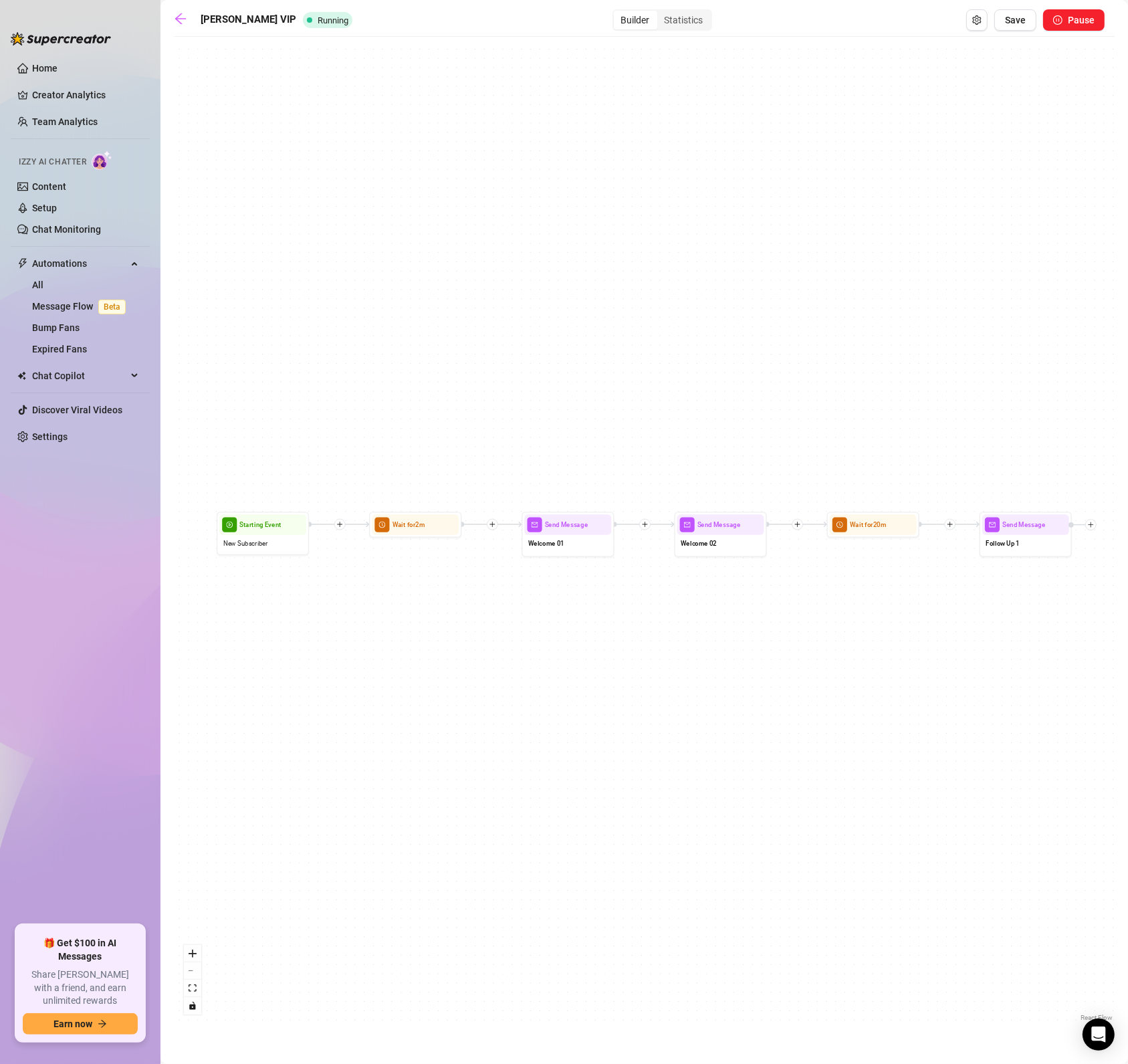
click at [282, 440] on div "Send Message Follow Up 1 Wait for 20m Send Message Welcome 02 Send Message Welc…" at bounding box center [644, 534] width 941 height 981
